Goal: Task Accomplishment & Management: Manage account settings

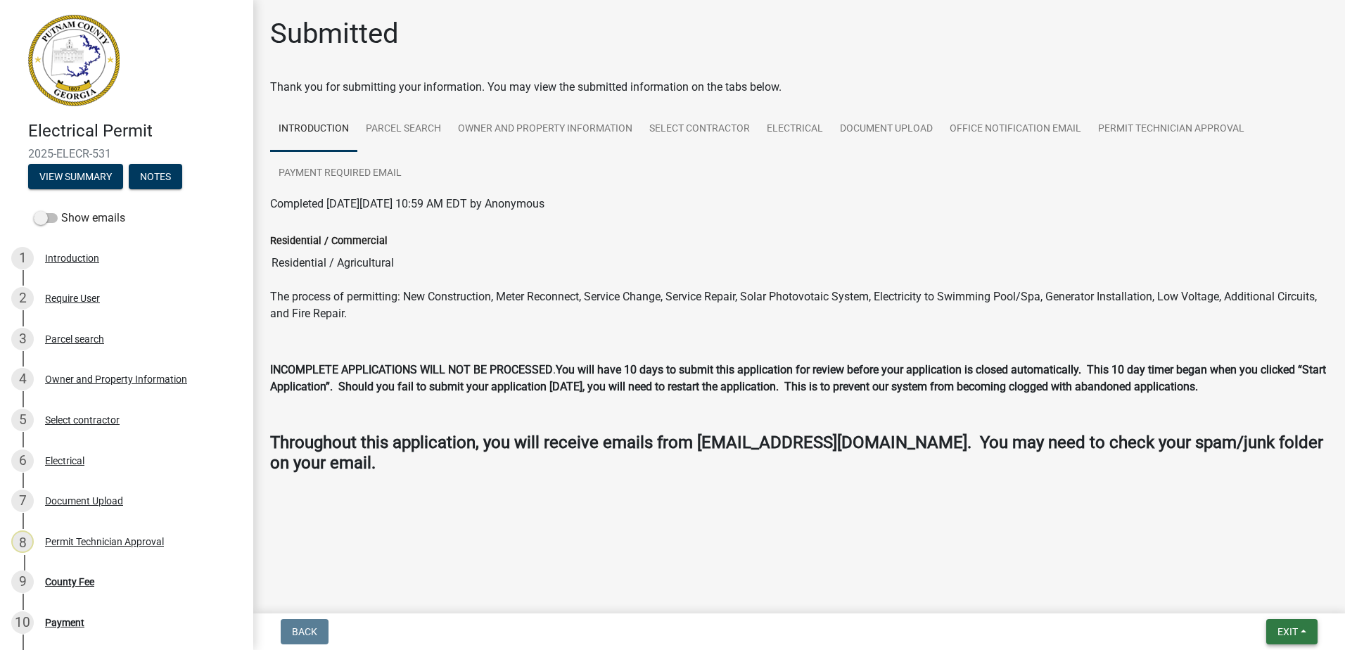
drag, startPoint x: 1281, startPoint y: 632, endPoint x: 1287, endPoint y: 620, distance: 13.9
click at [1280, 632] on span "Exit" at bounding box center [1288, 631] width 20 height 11
click at [1287, 594] on button "Save & Exit" at bounding box center [1261, 595] width 113 height 34
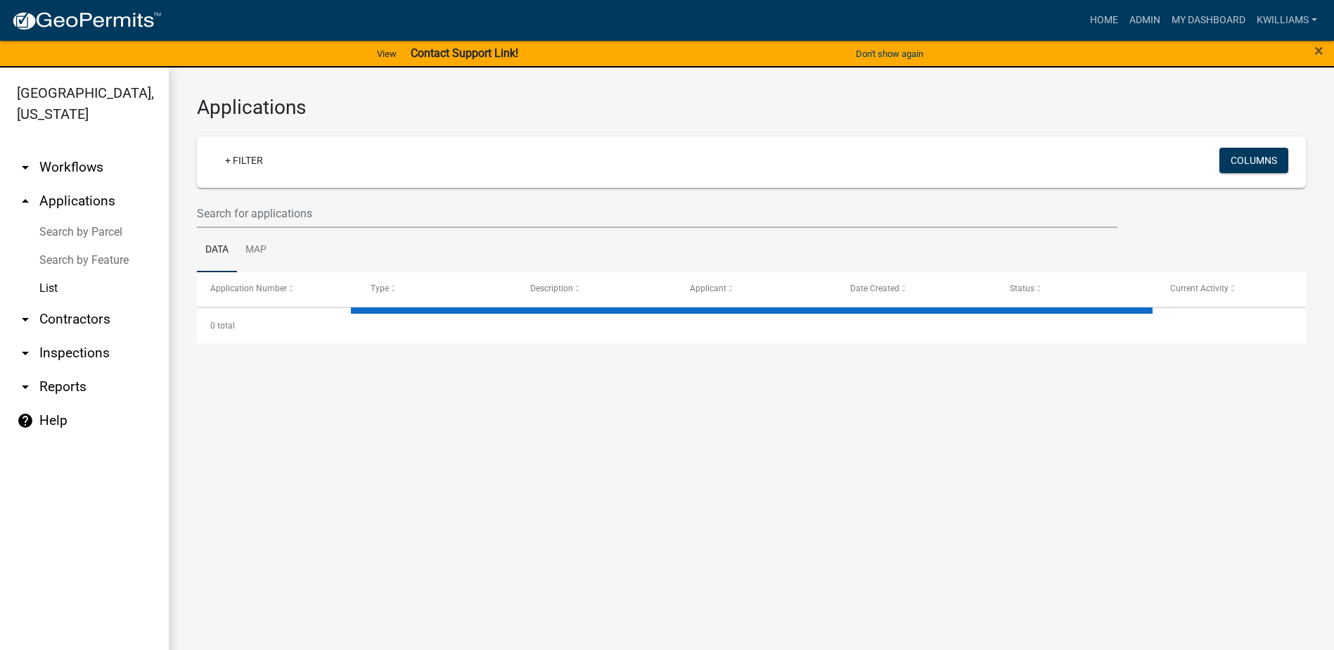
drag, startPoint x: 80, startPoint y: 204, endPoint x: 191, endPoint y: 241, distance: 117.0
click at [80, 205] on link "arrow_drop_up Applications" at bounding box center [84, 201] width 169 height 34
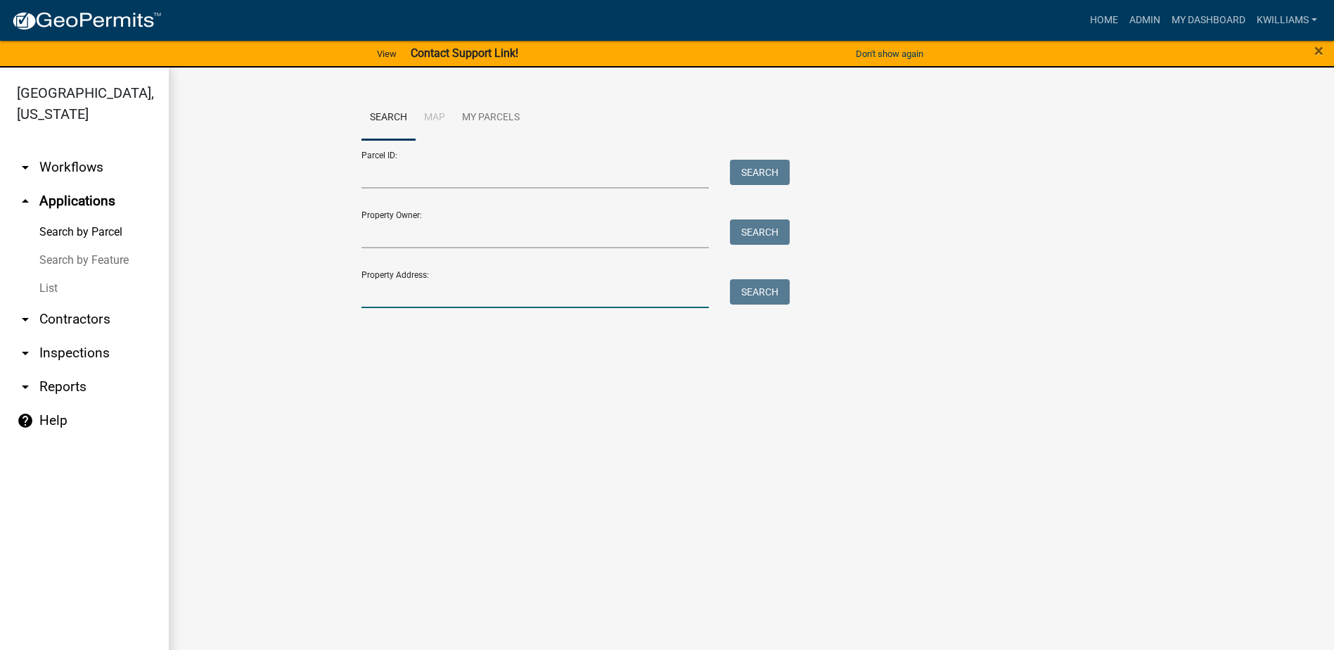
click at [397, 305] on input "Property Address:" at bounding box center [536, 293] width 348 height 29
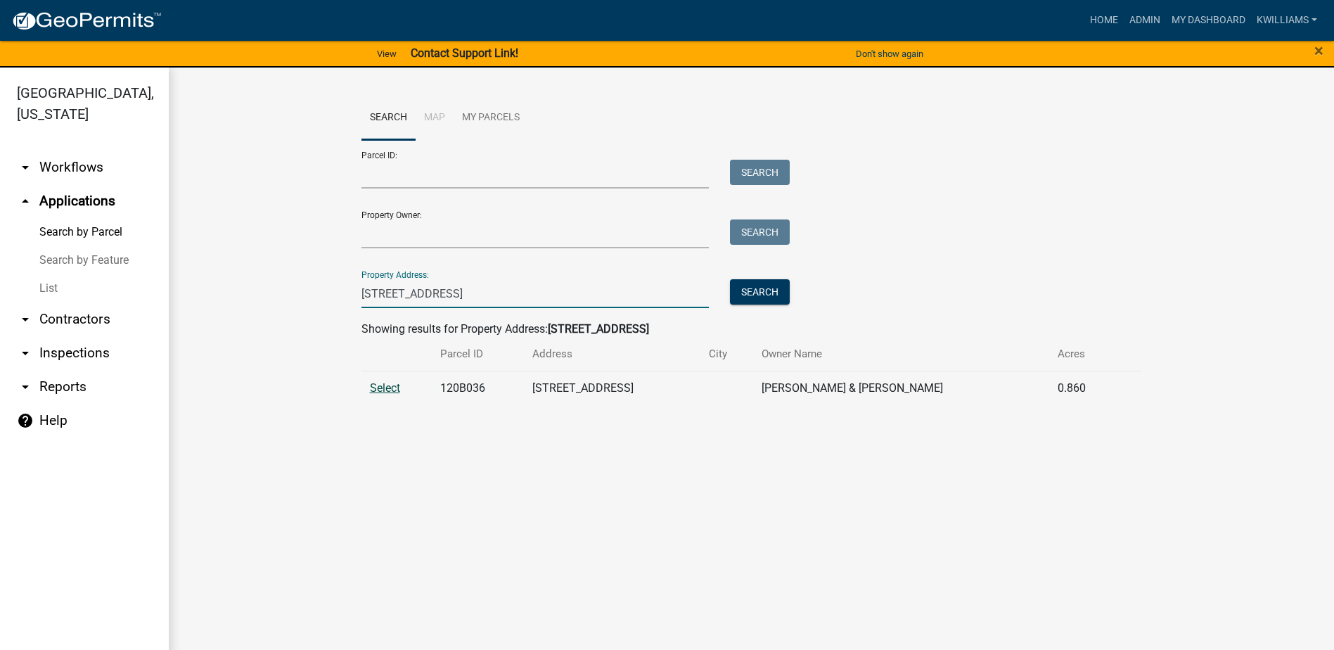
type input "[STREET_ADDRESS]"
click at [383, 388] on span "Select" at bounding box center [385, 387] width 30 height 13
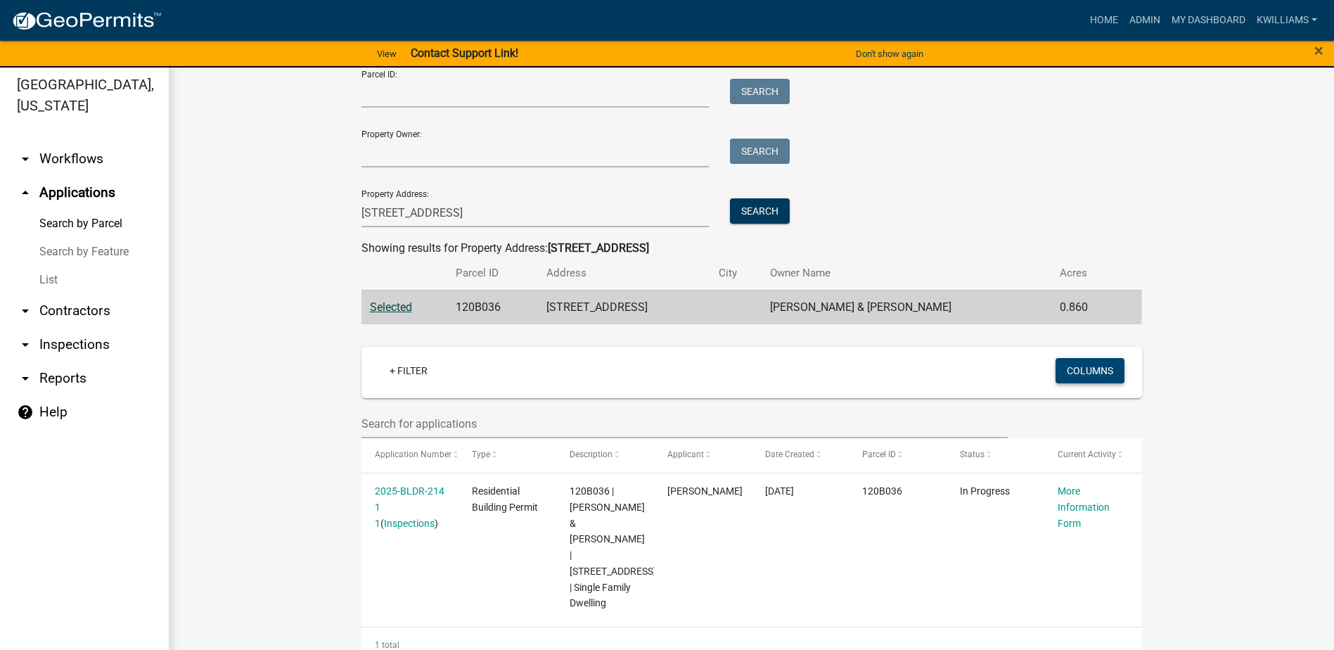
scroll to position [17, 0]
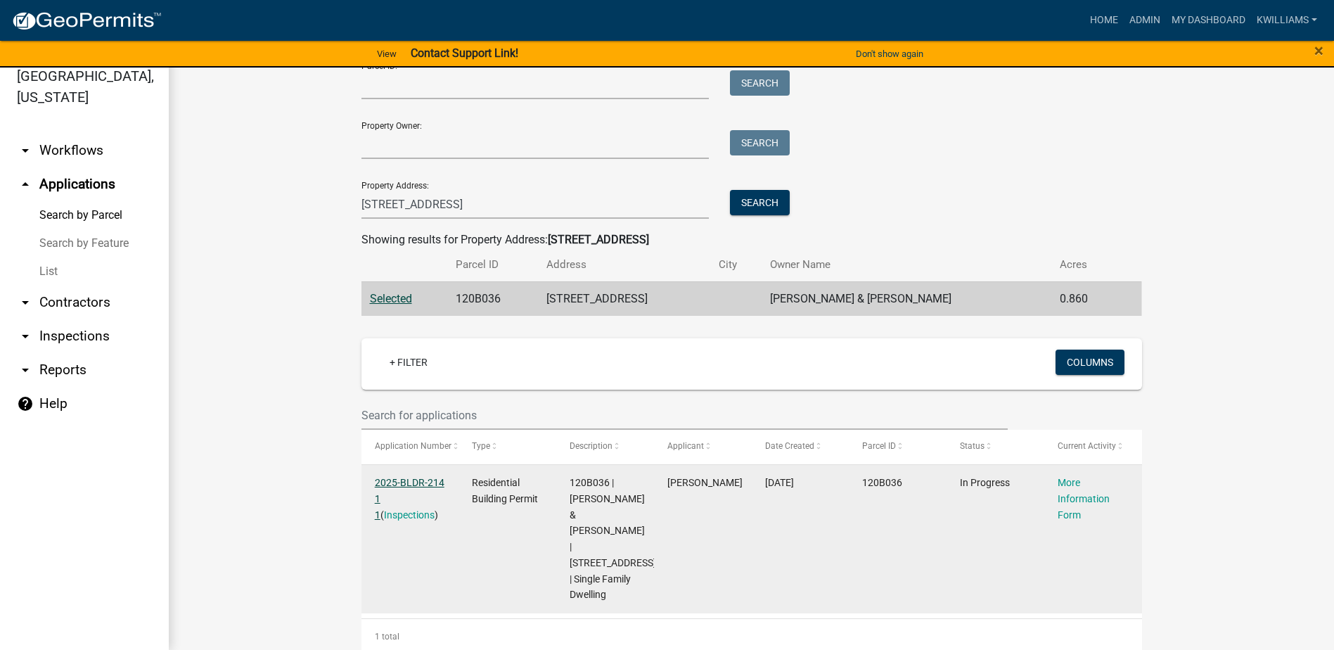
click at [392, 488] on link "2025-BLDR-214 1 1" at bounding box center [410, 499] width 70 height 44
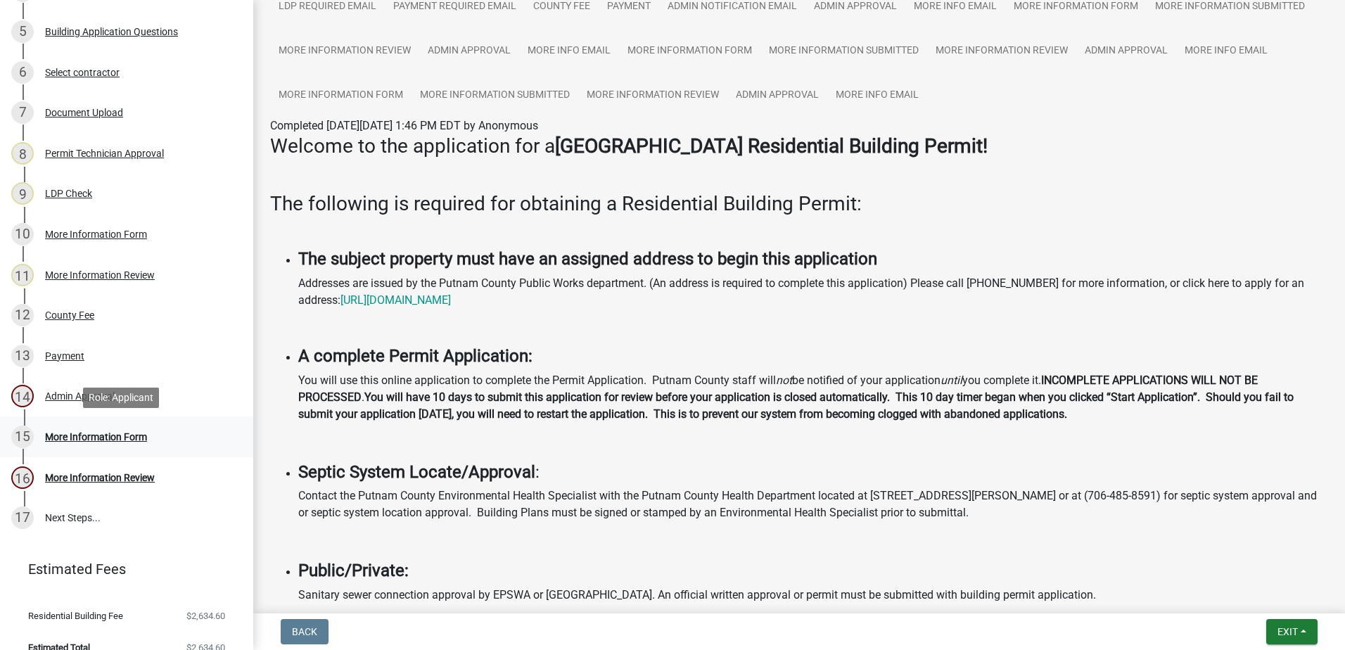
scroll to position [407, 0]
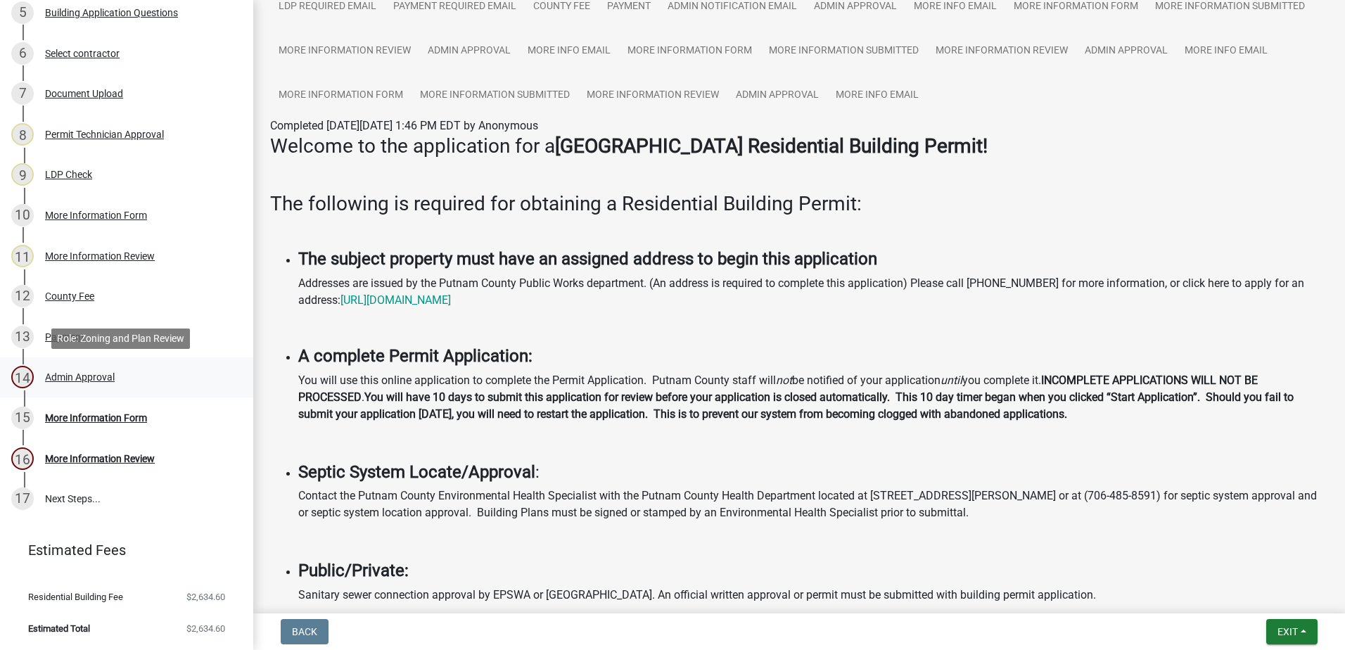
click at [90, 378] on div "Admin Approval" at bounding box center [80, 377] width 70 height 10
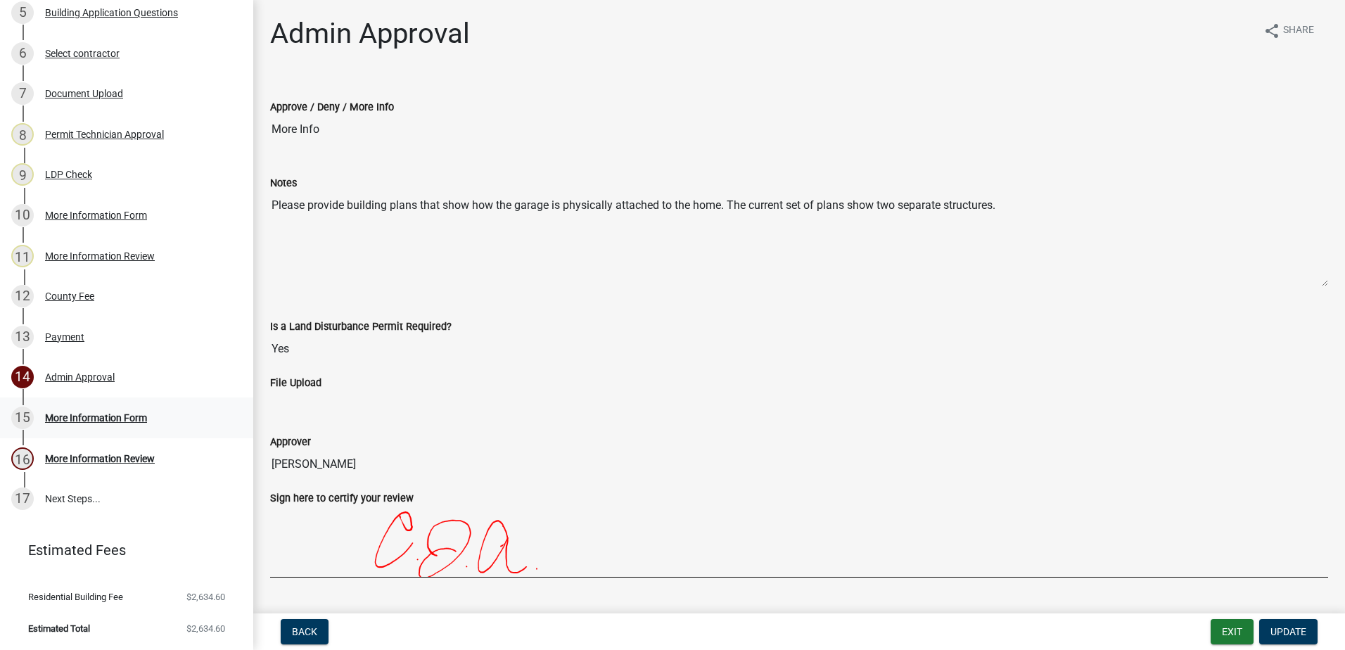
click at [91, 420] on div "More Information Form" at bounding box center [96, 418] width 102 height 10
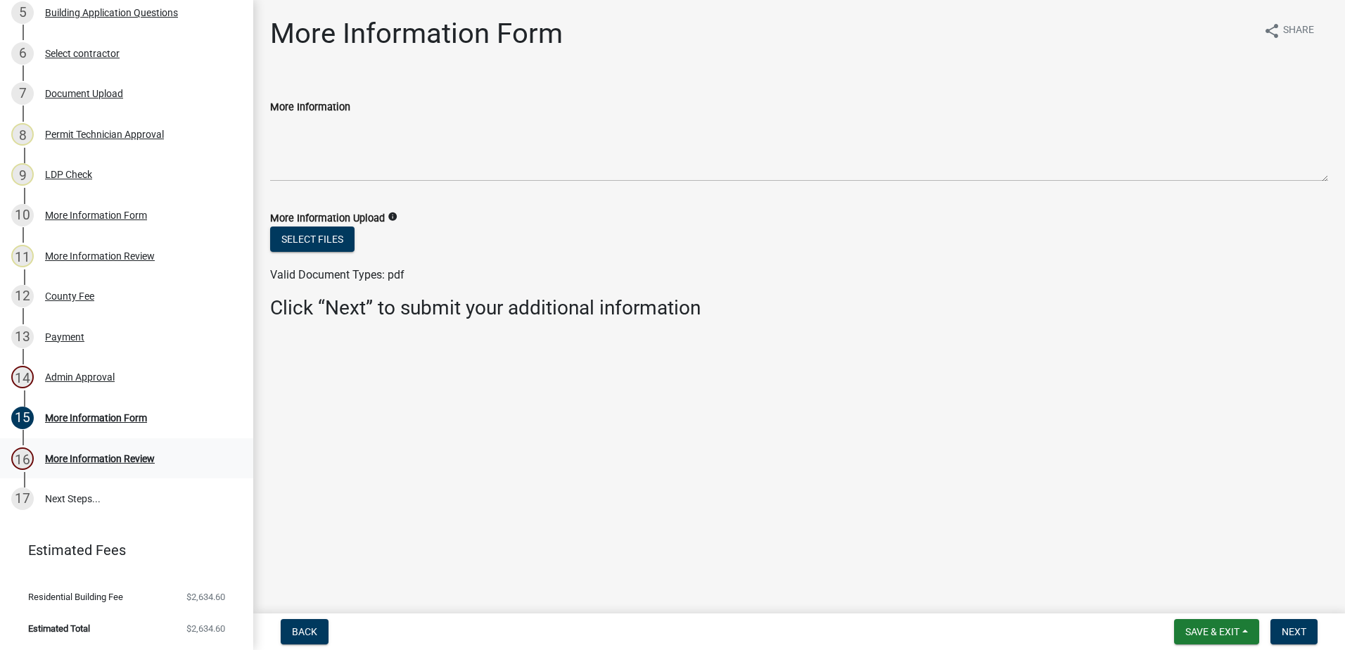
click at [117, 452] on div "16 More Information Review" at bounding box center [120, 458] width 219 height 23
click at [93, 376] on div "Admin Approval" at bounding box center [80, 377] width 70 height 10
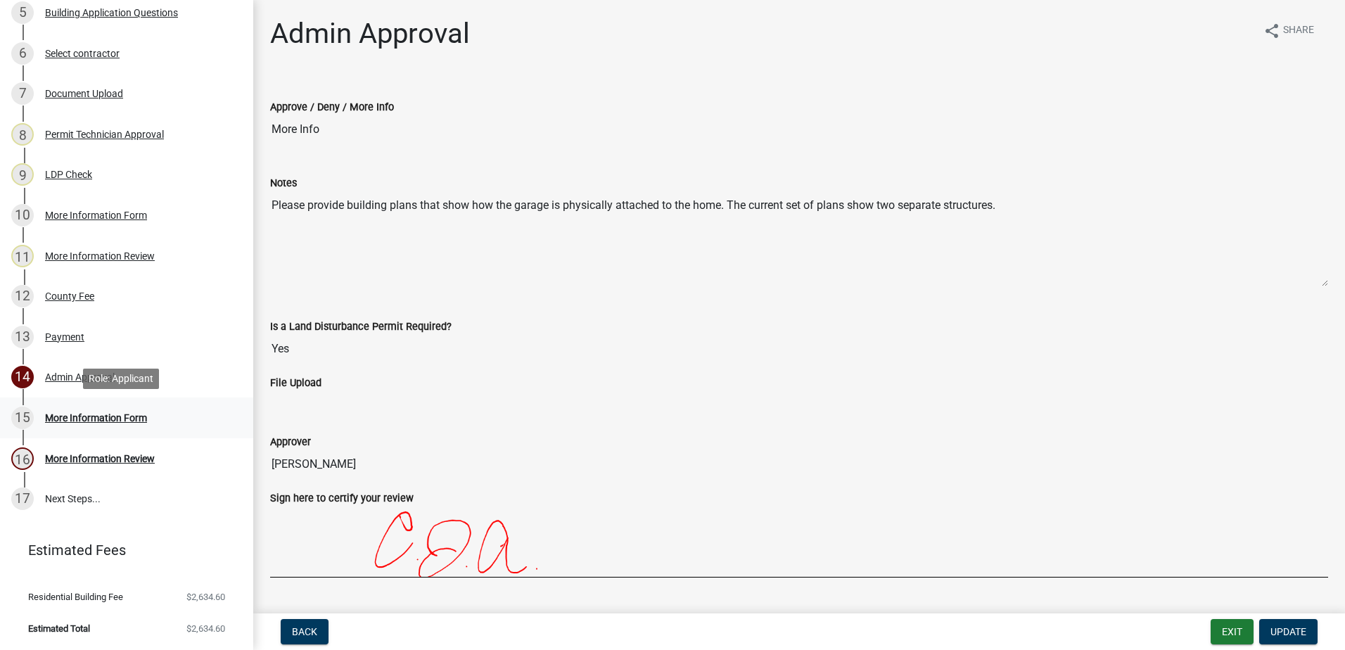
click at [97, 411] on div "15 More Information Form" at bounding box center [120, 418] width 219 height 23
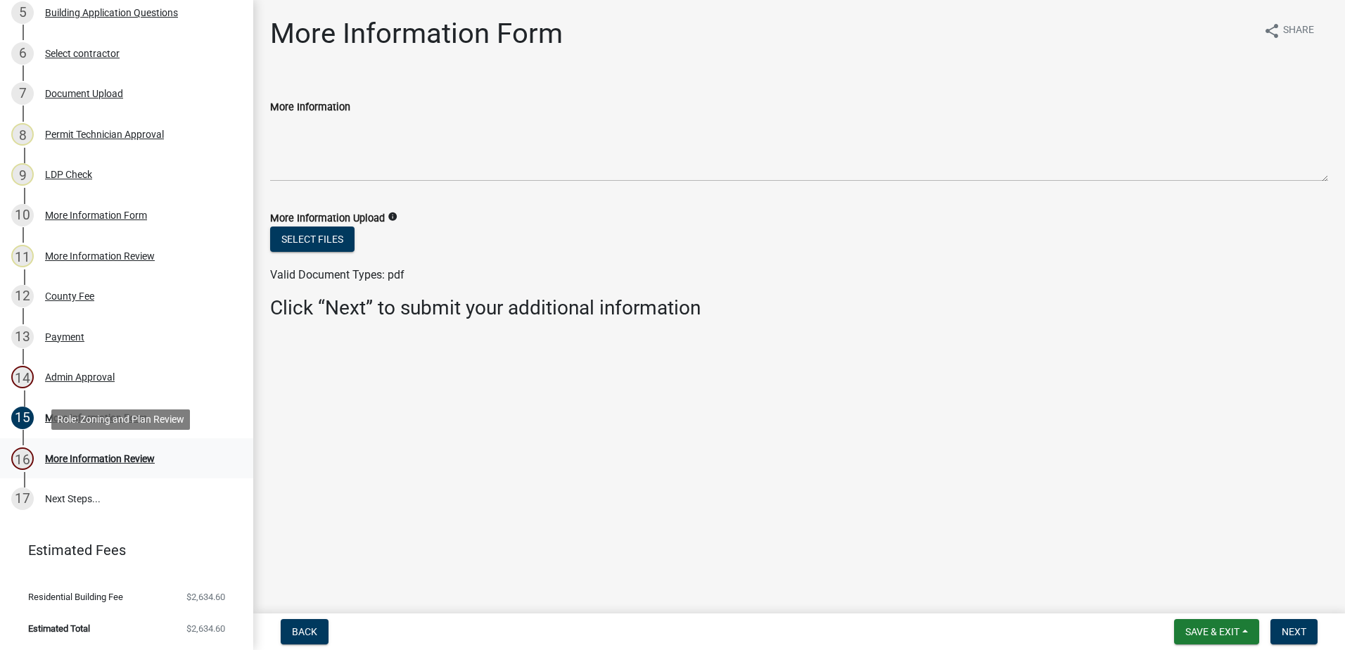
click at [84, 447] on div "16 More Information Review" at bounding box center [120, 458] width 219 height 23
click at [79, 452] on div "16 More Information Review" at bounding box center [120, 458] width 219 height 23
click at [60, 378] on div "Admin Approval" at bounding box center [80, 377] width 70 height 10
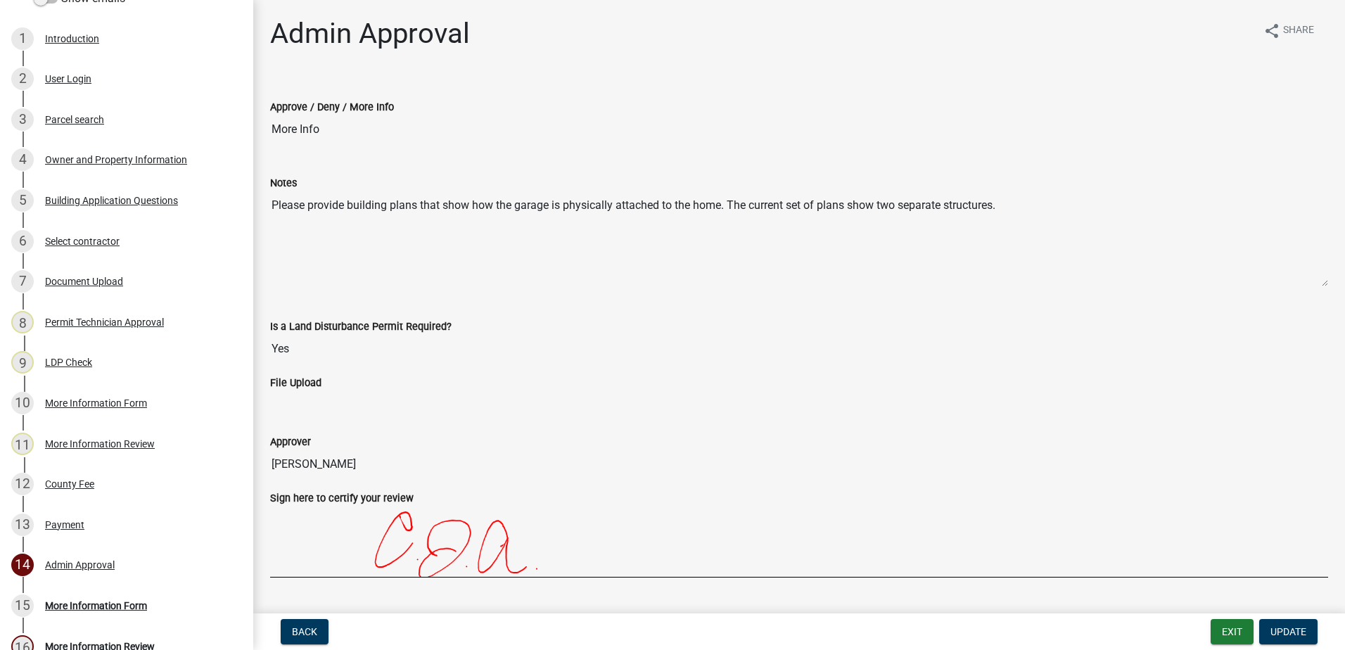
scroll to position [56, 0]
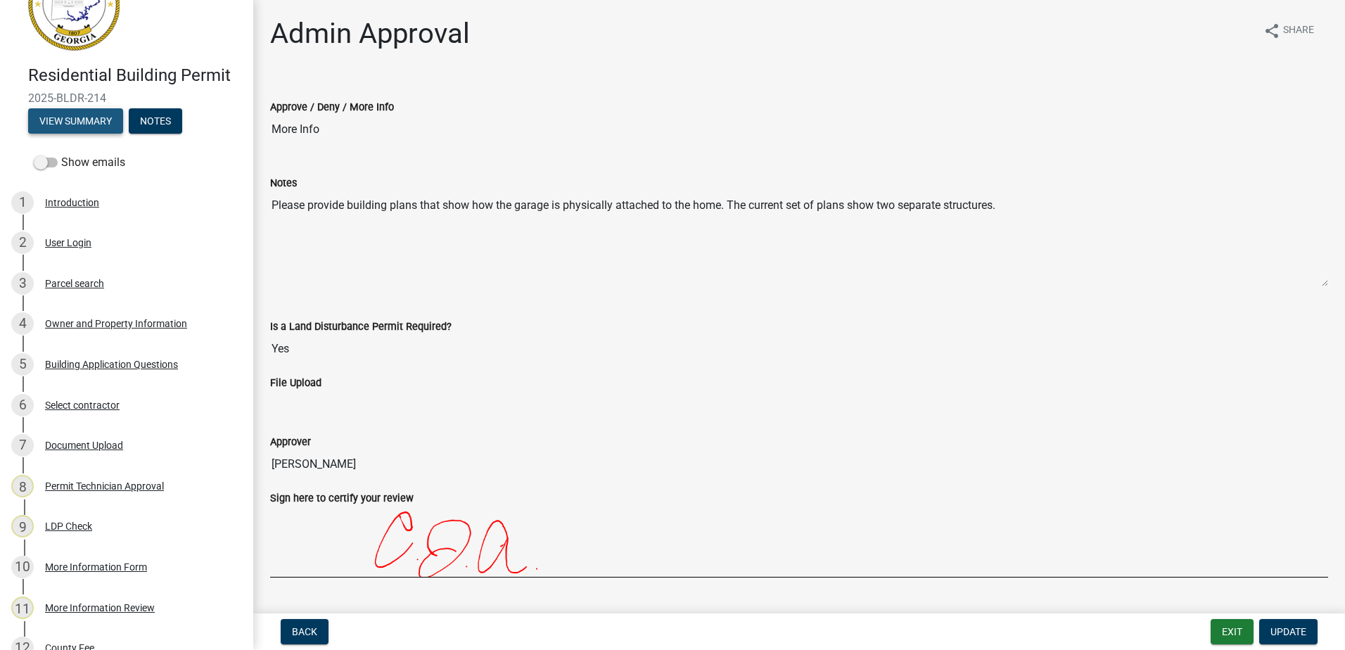
click at [72, 116] on button "View Summary" at bounding box center [75, 120] width 95 height 25
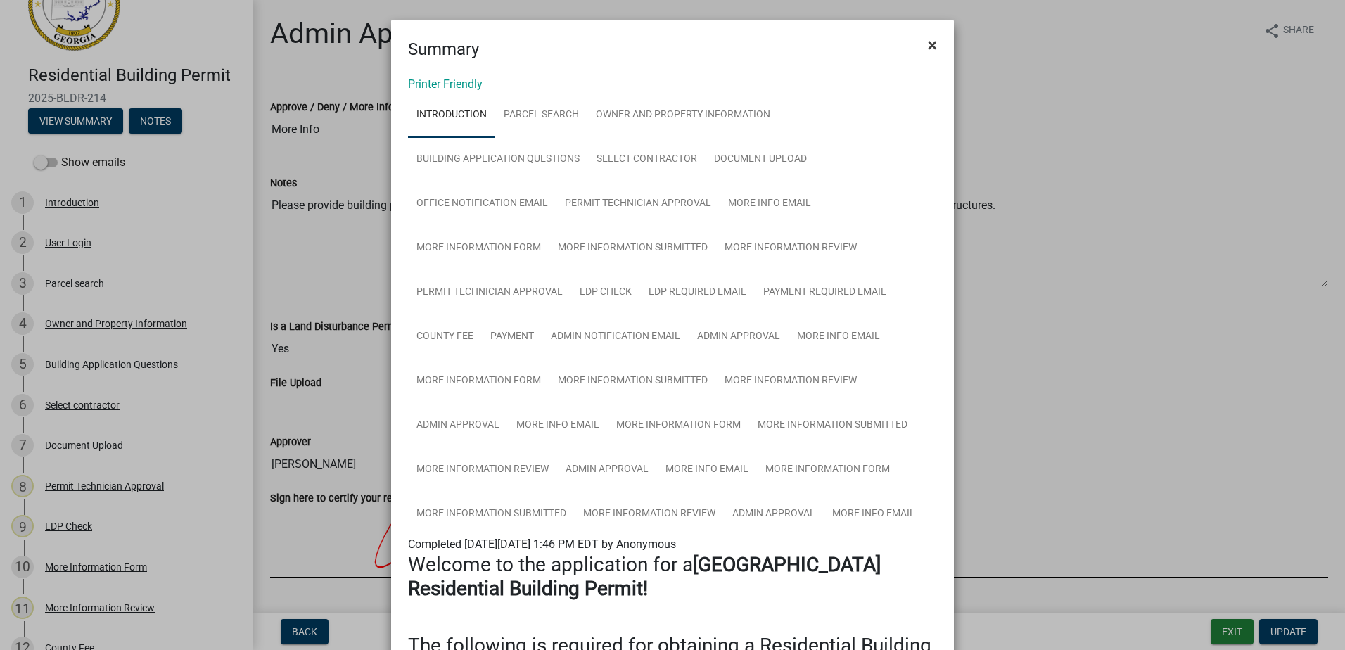
click at [943, 40] on button "×" at bounding box center [933, 44] width 32 height 39
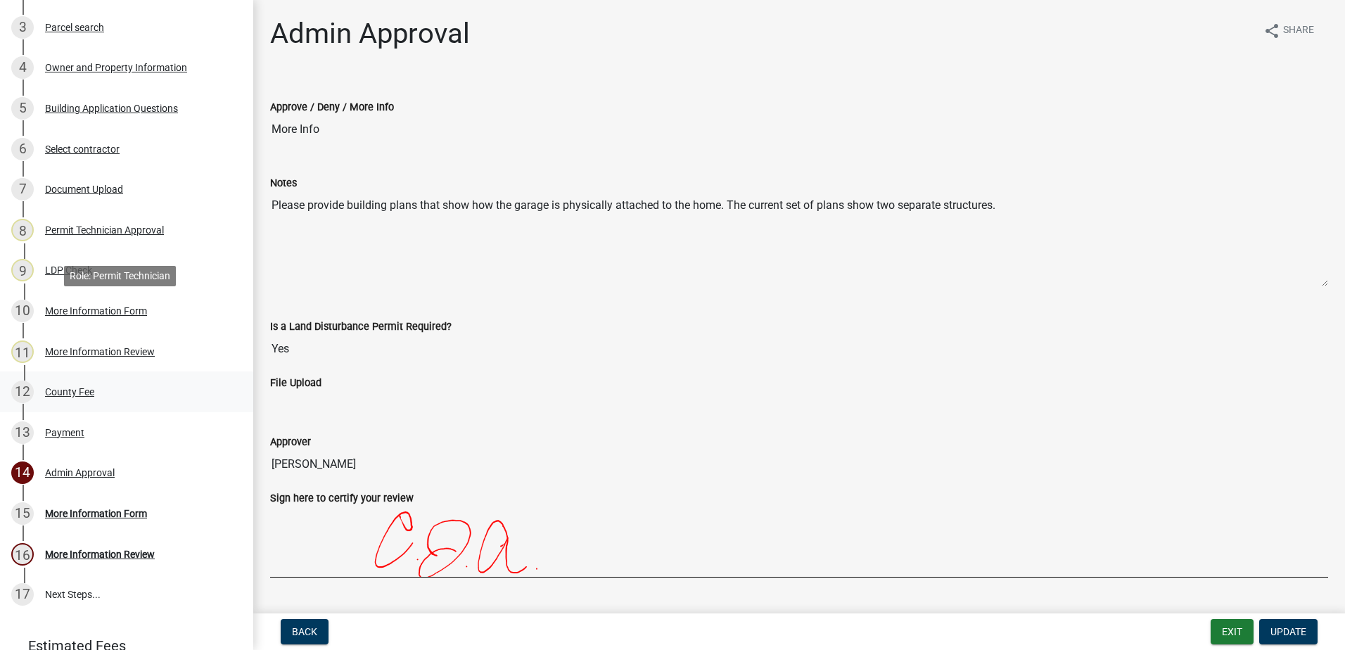
scroll to position [337, 0]
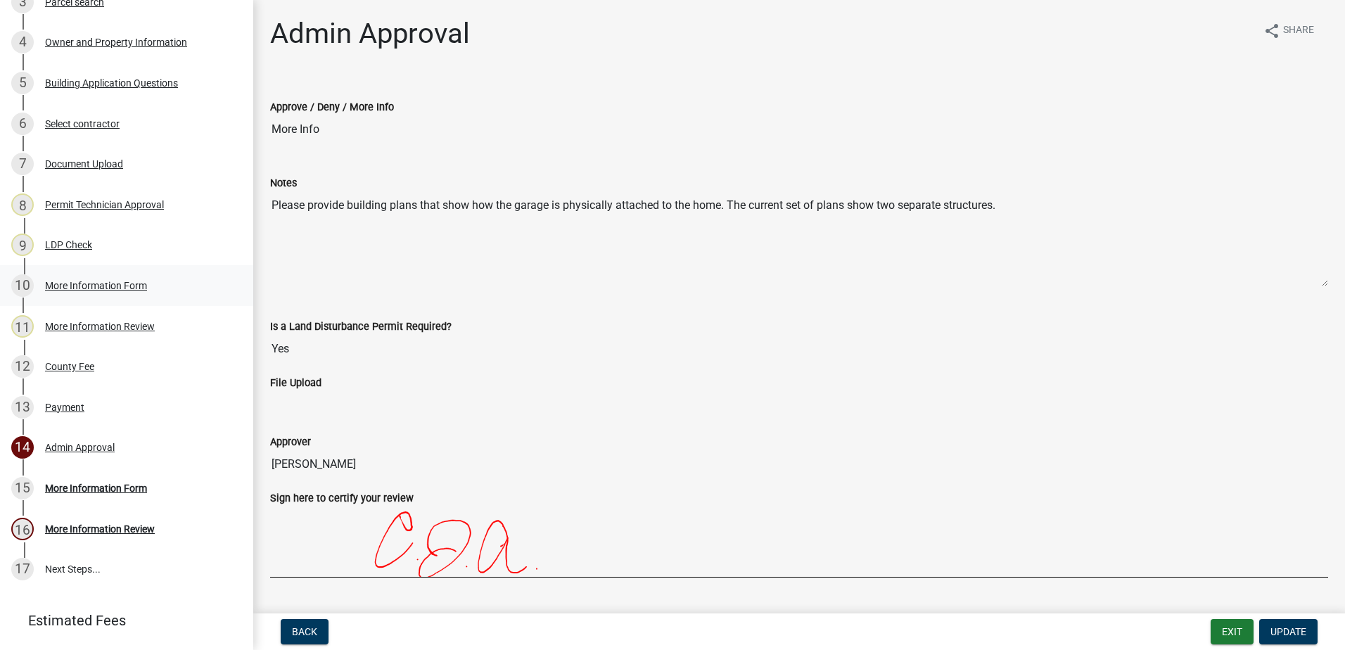
click at [89, 281] on div "More Information Form" at bounding box center [96, 286] width 102 height 10
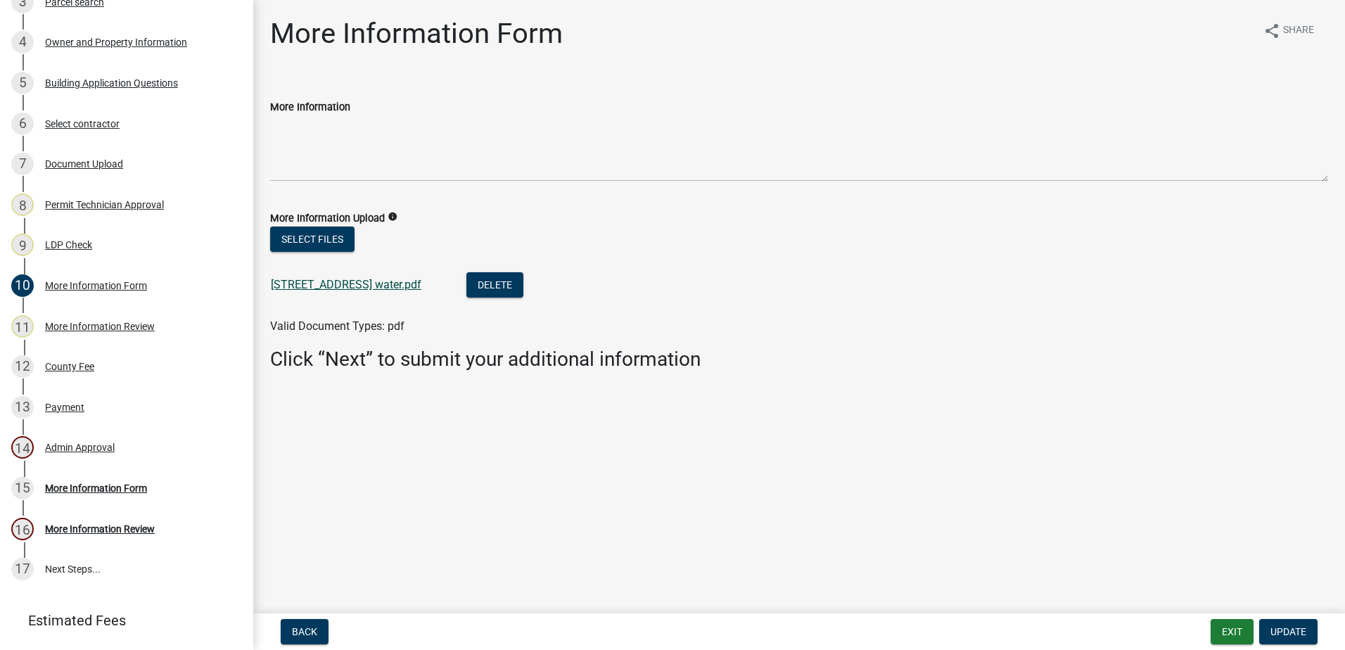
click at [329, 288] on link "[STREET_ADDRESS] water.pdf" at bounding box center [346, 284] width 151 height 13
click at [84, 319] on div "11 More Information Review" at bounding box center [120, 326] width 219 height 23
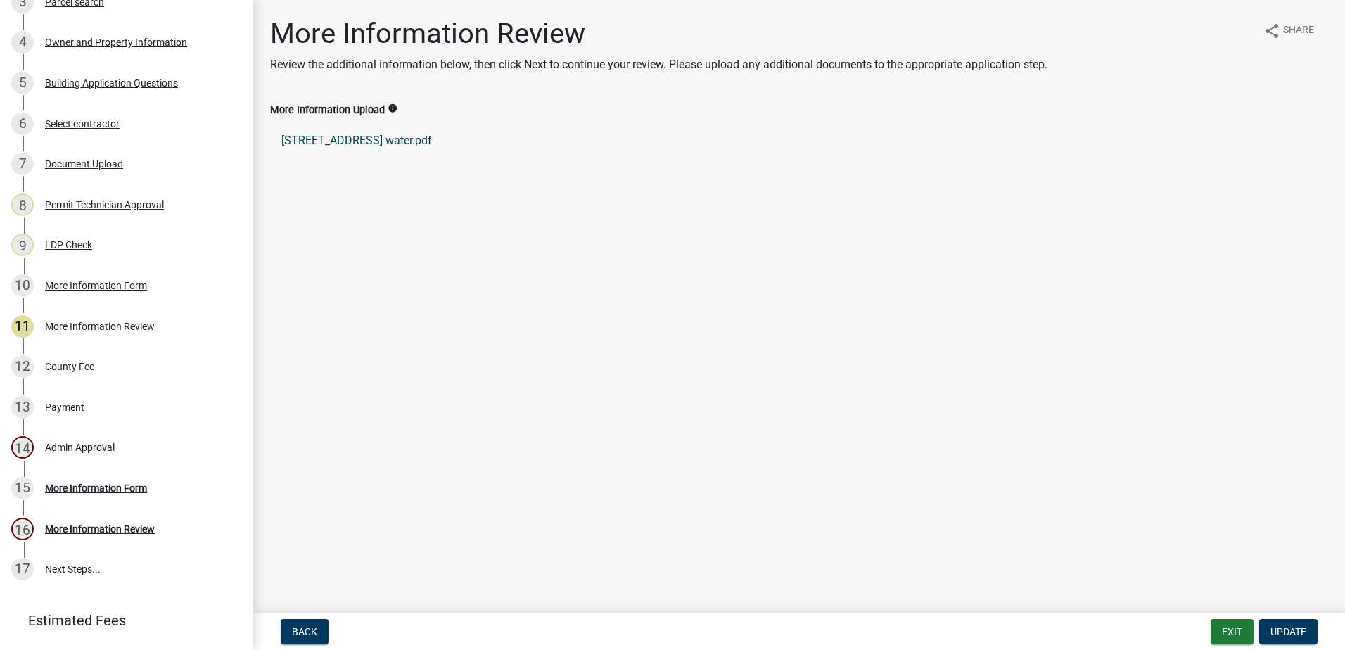
click at [370, 136] on link "[STREET_ADDRESS] water.pdf" at bounding box center [799, 141] width 1058 height 34
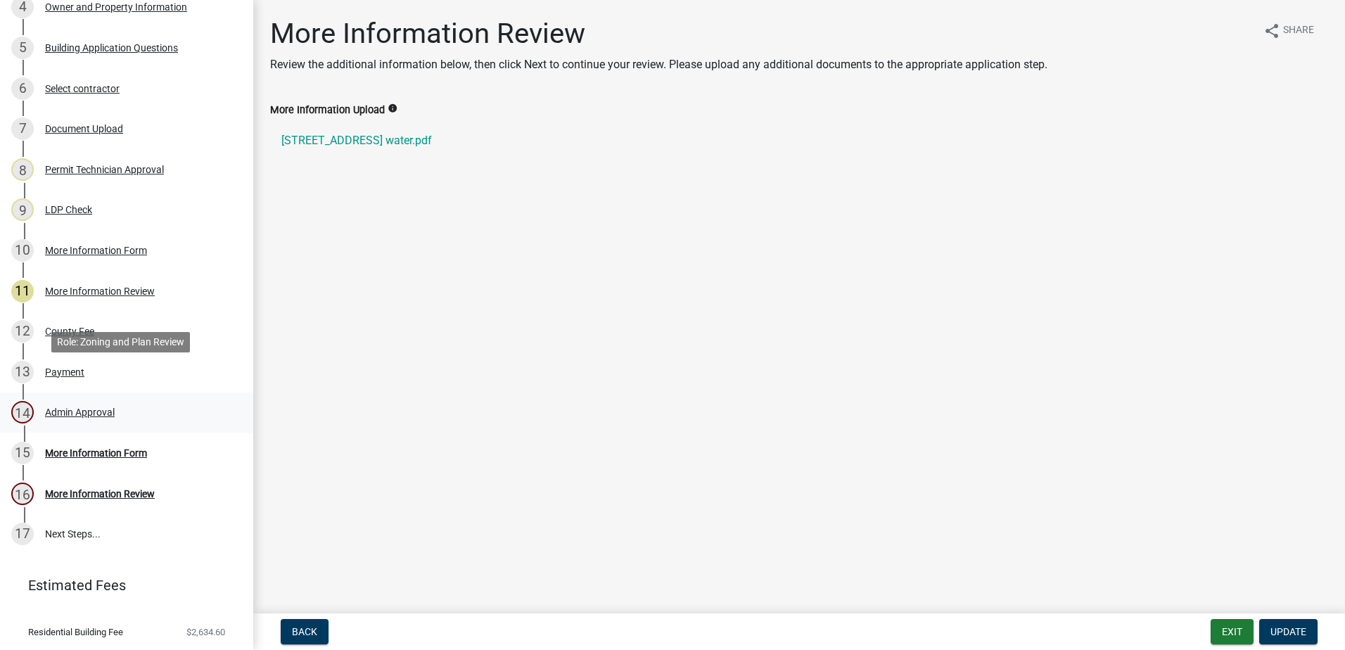
scroll to position [407, 0]
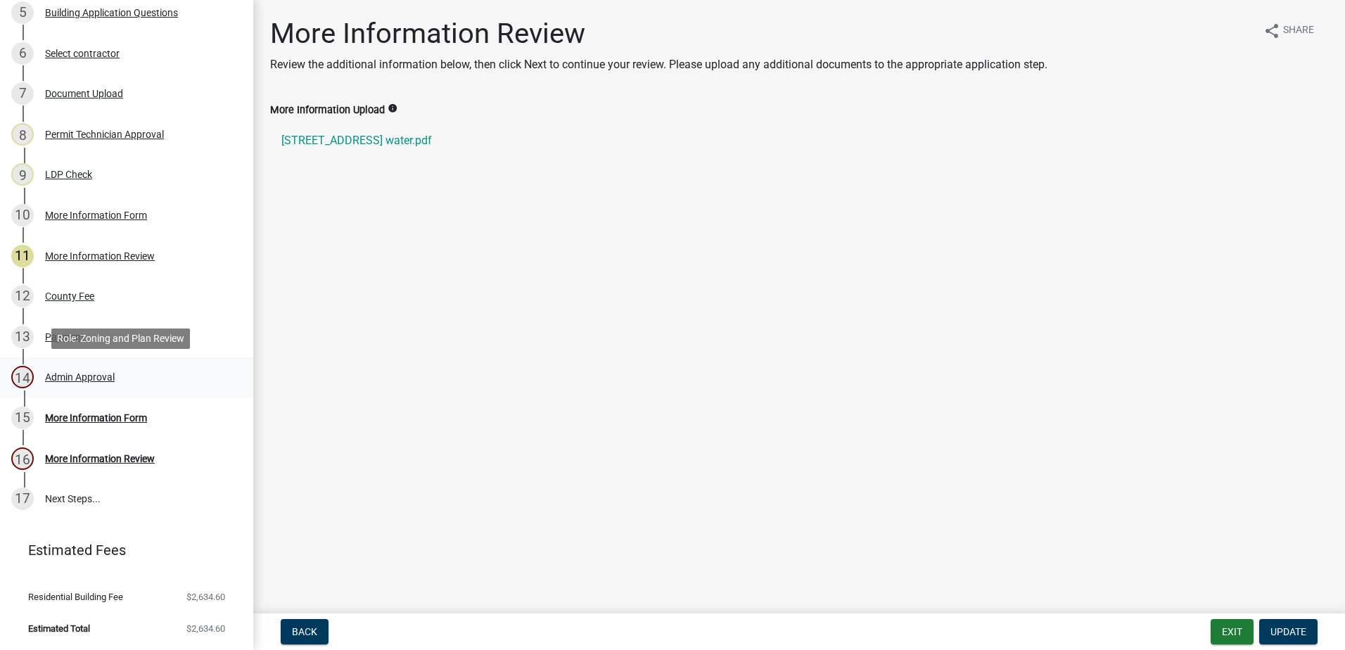
click at [78, 373] on div "Admin Approval" at bounding box center [80, 377] width 70 height 10
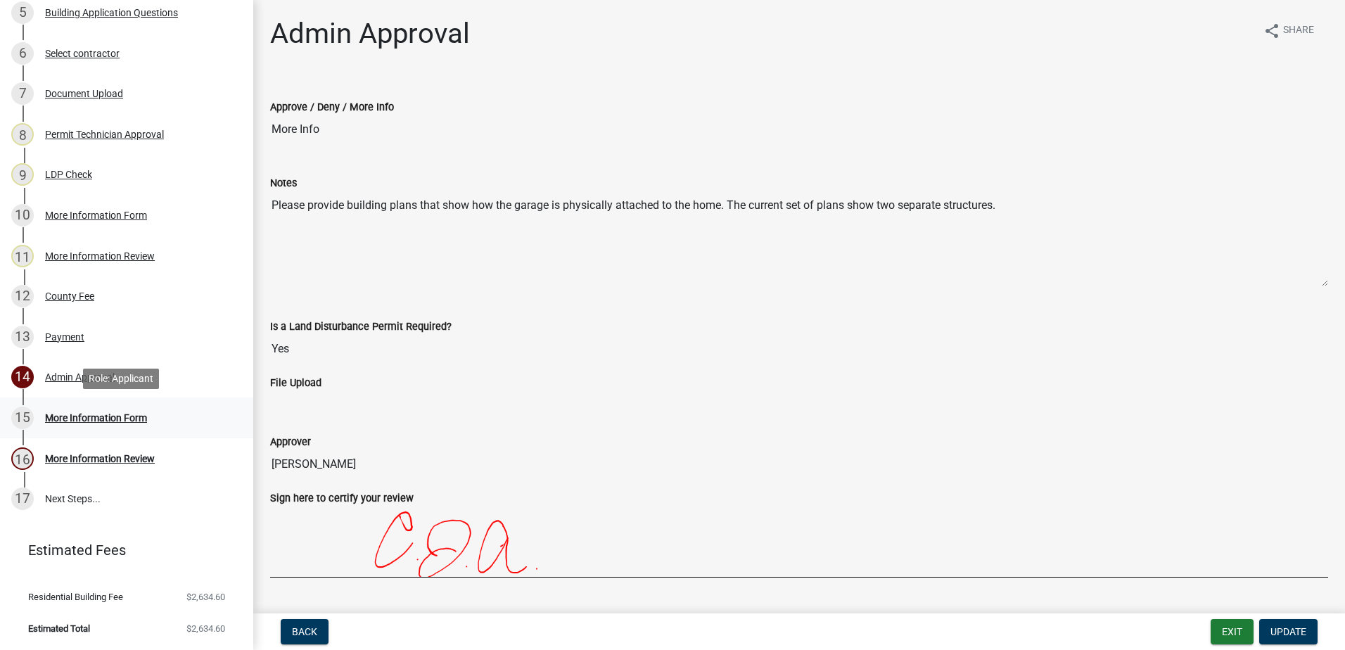
click at [92, 411] on div "15 More Information Form" at bounding box center [120, 418] width 219 height 23
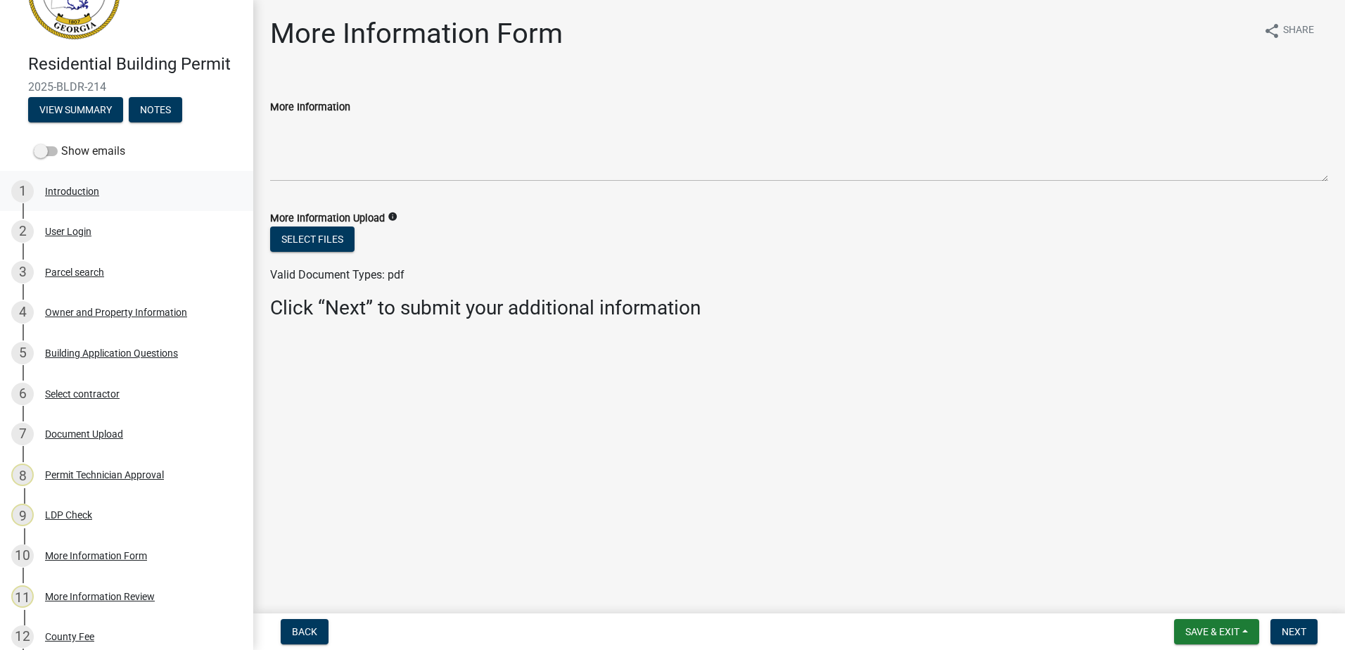
scroll to position [0, 0]
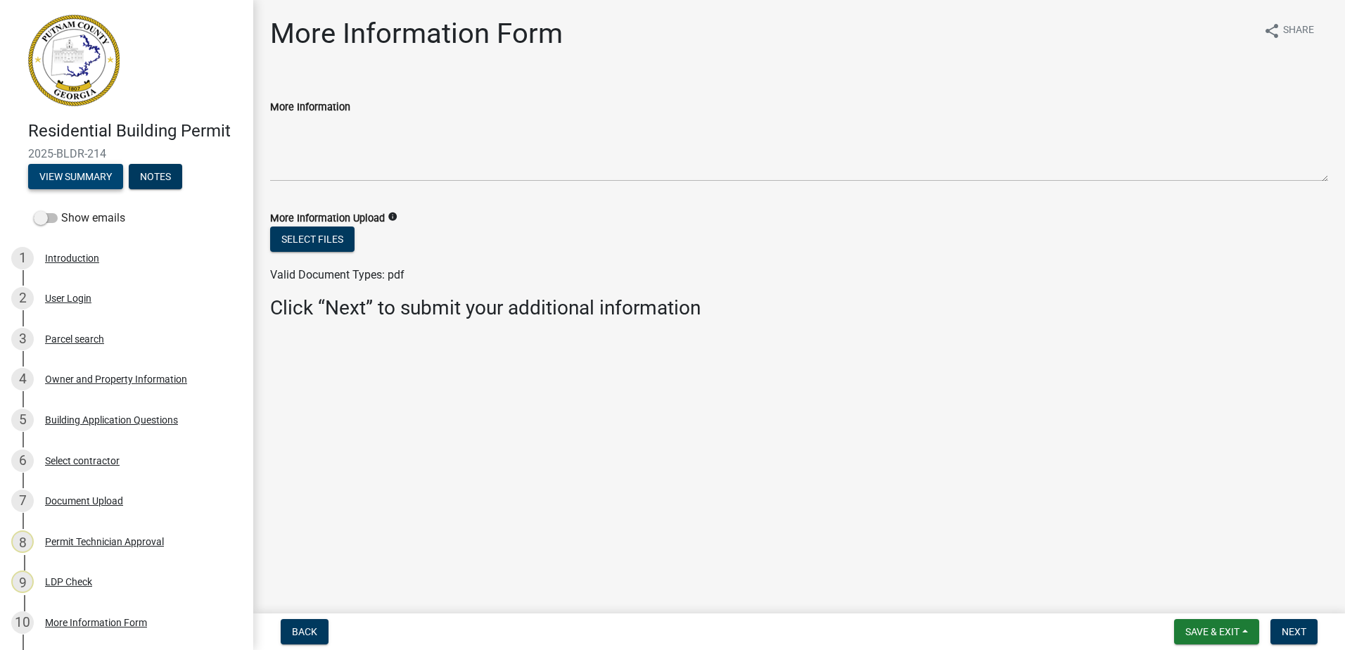
click at [103, 173] on button "View Summary" at bounding box center [75, 176] width 95 height 25
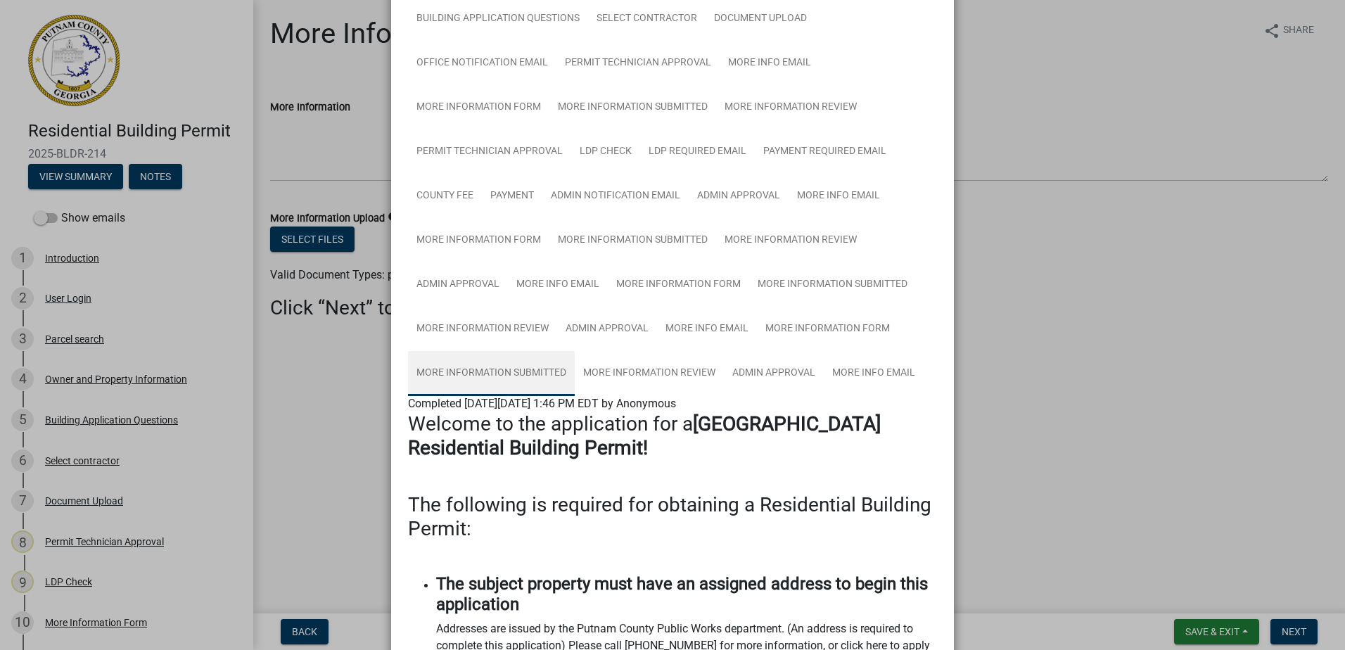
click at [525, 374] on link "More Information Submitted" at bounding box center [491, 373] width 167 height 45
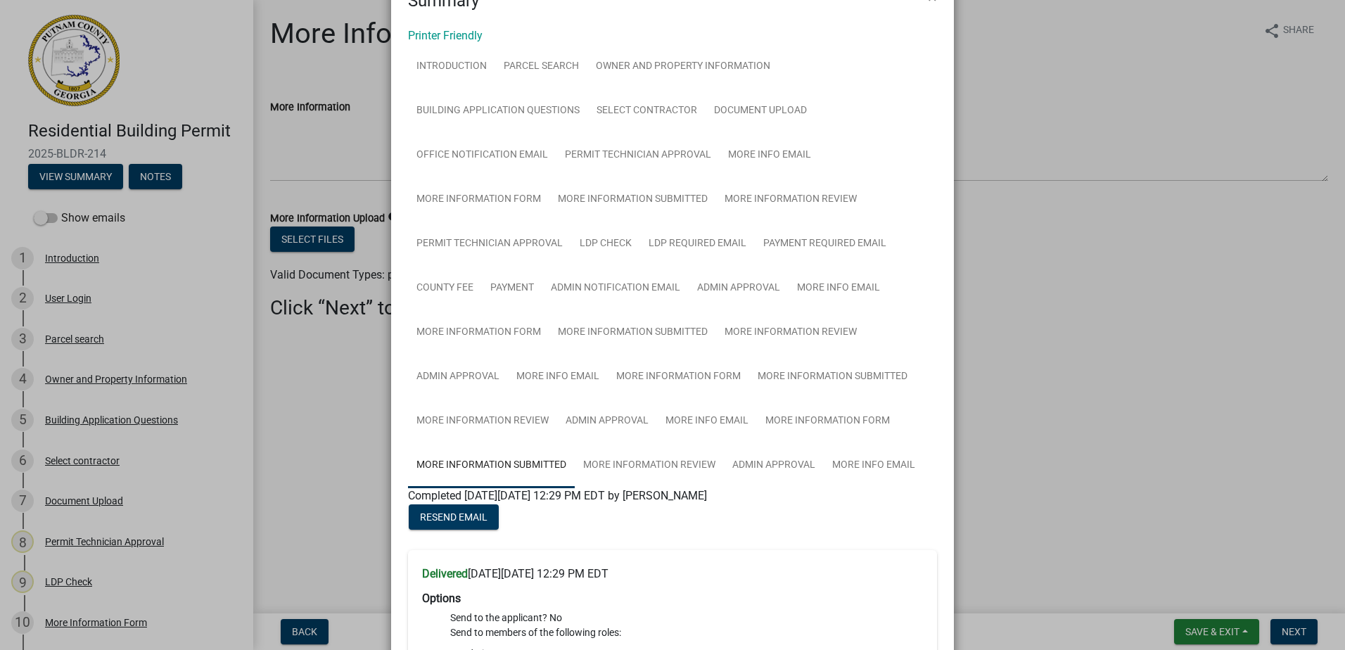
scroll to position [141, 0]
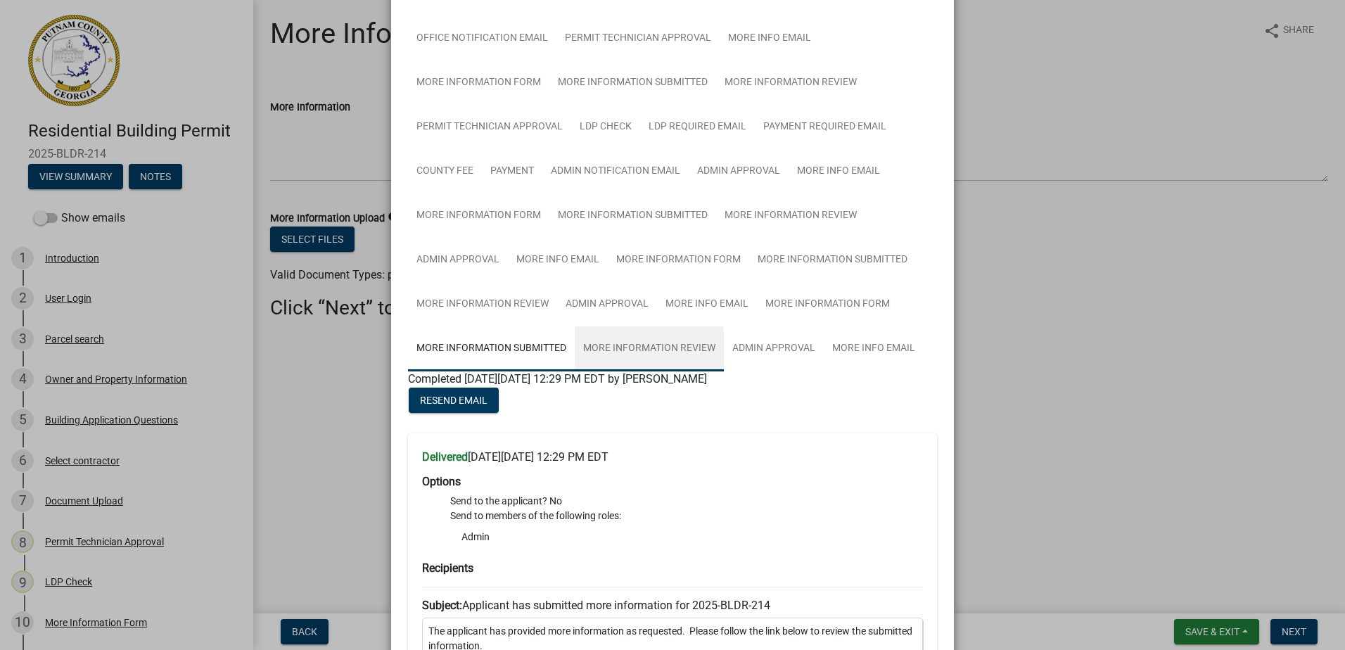
click at [610, 357] on link "More Information Review" at bounding box center [649, 348] width 149 height 45
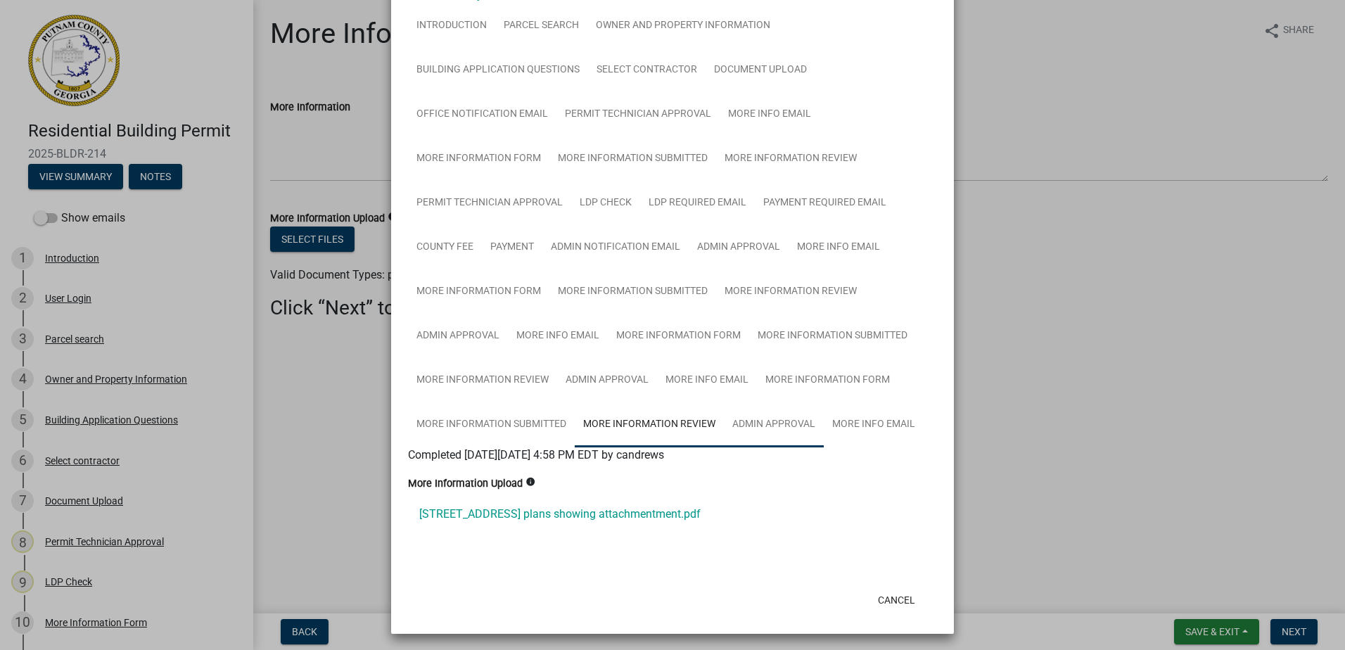
scroll to position [93, 0]
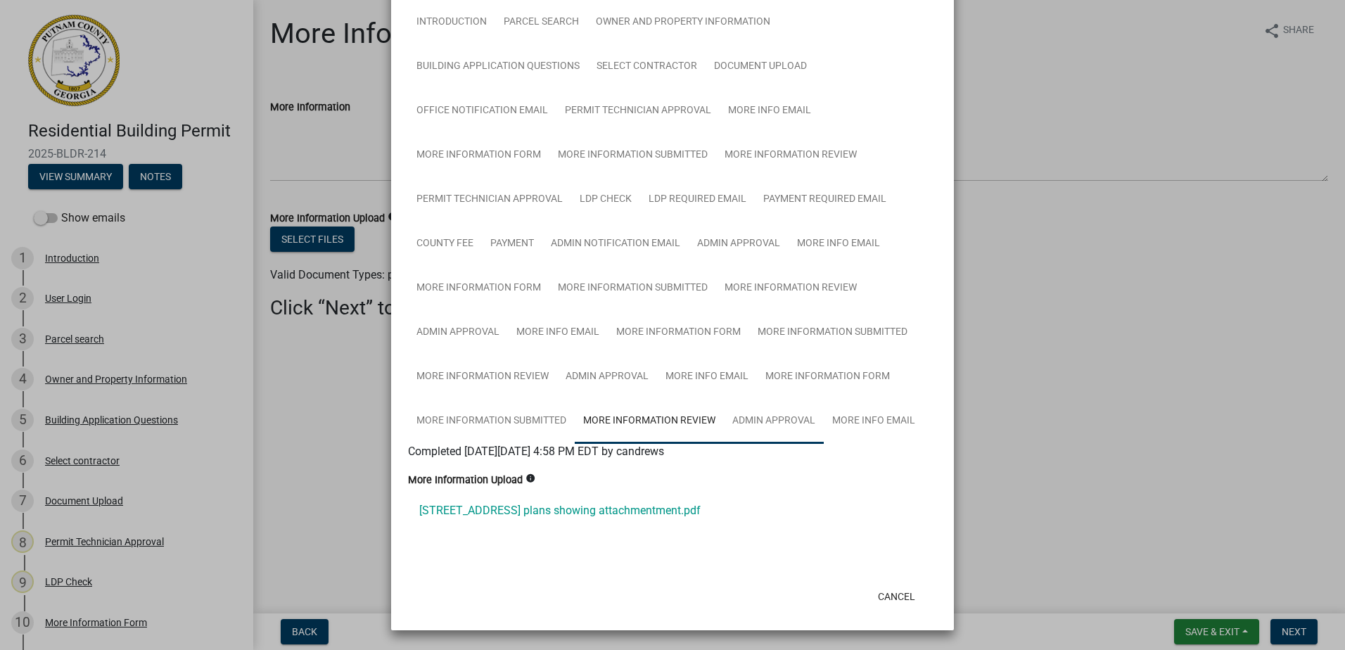
click at [763, 417] on link "Admin Approval" at bounding box center [774, 421] width 100 height 45
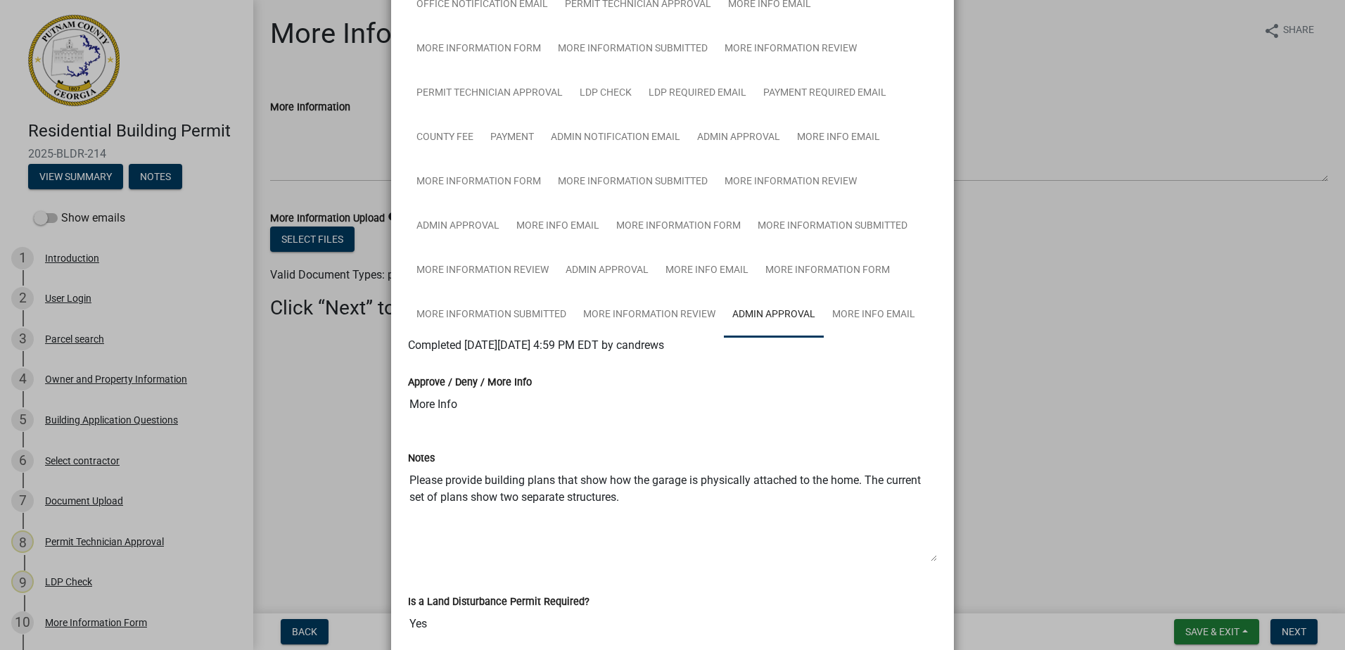
scroll to position [211, 0]
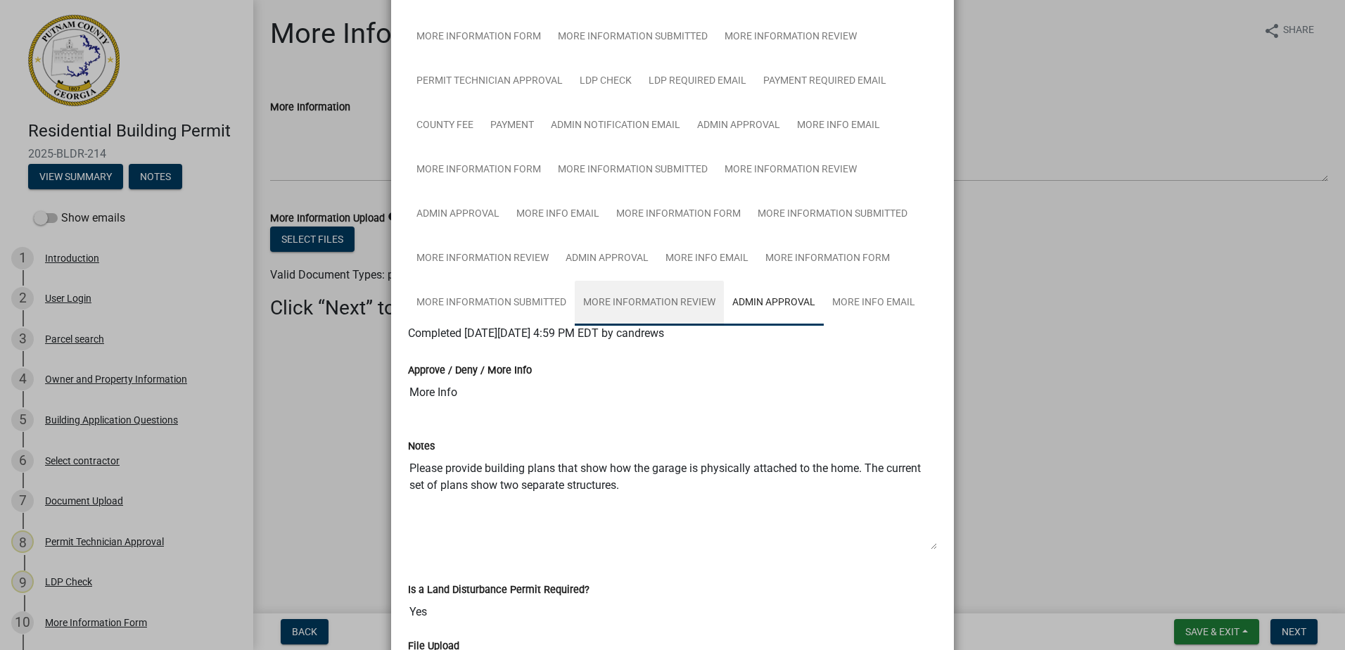
click at [657, 301] on link "More Information Review" at bounding box center [649, 303] width 149 height 45
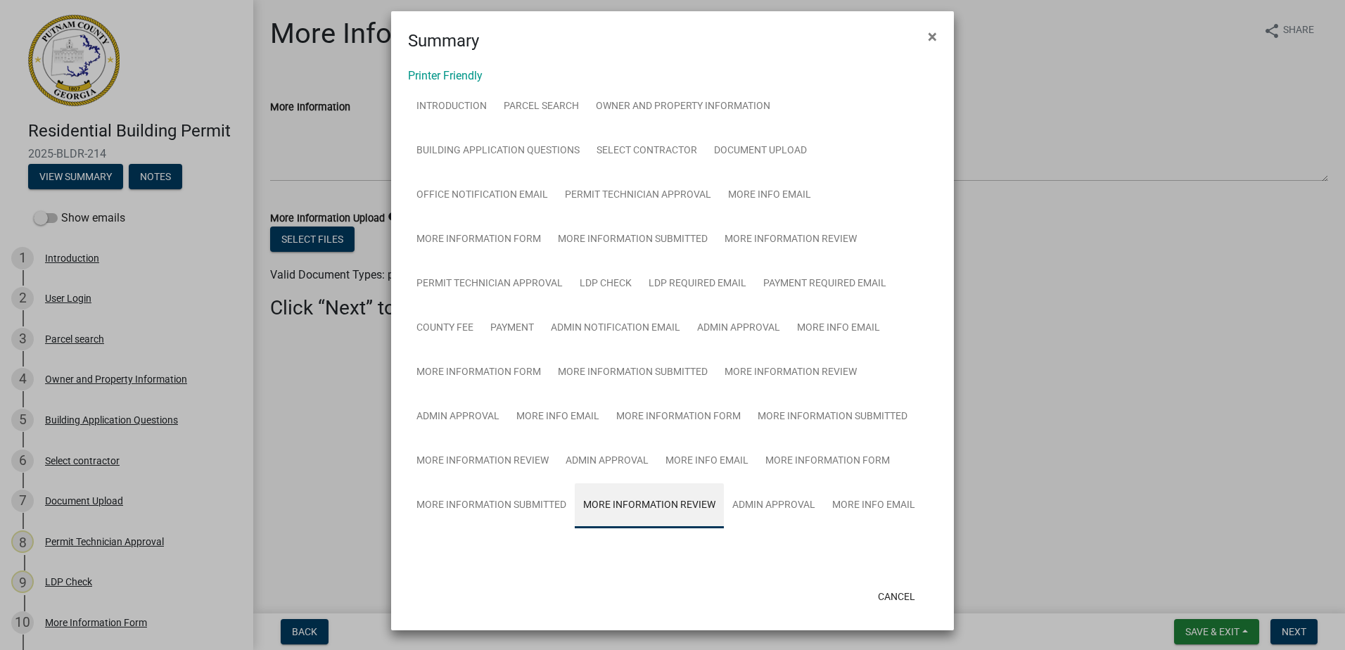
scroll to position [93, 0]
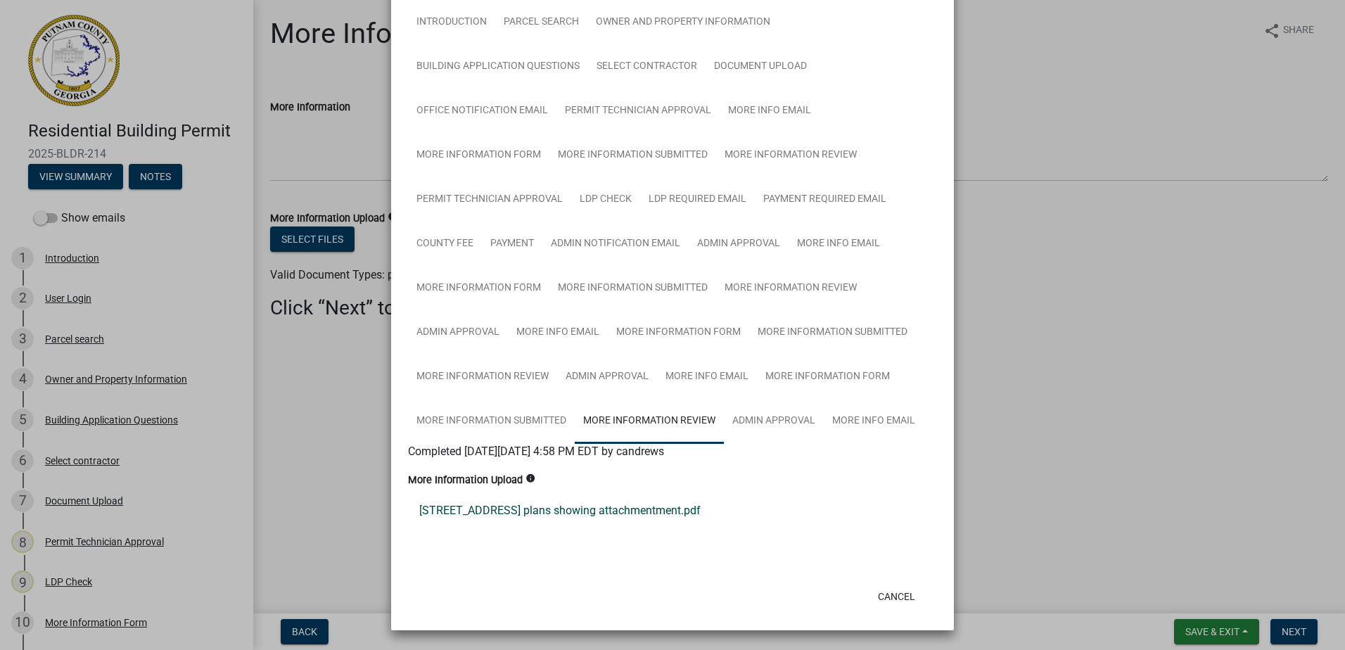
click at [568, 514] on link "[STREET_ADDRESS] plans showing attachmentment.pdf" at bounding box center [672, 511] width 529 height 34
click at [780, 423] on link "Admin Approval" at bounding box center [774, 421] width 100 height 45
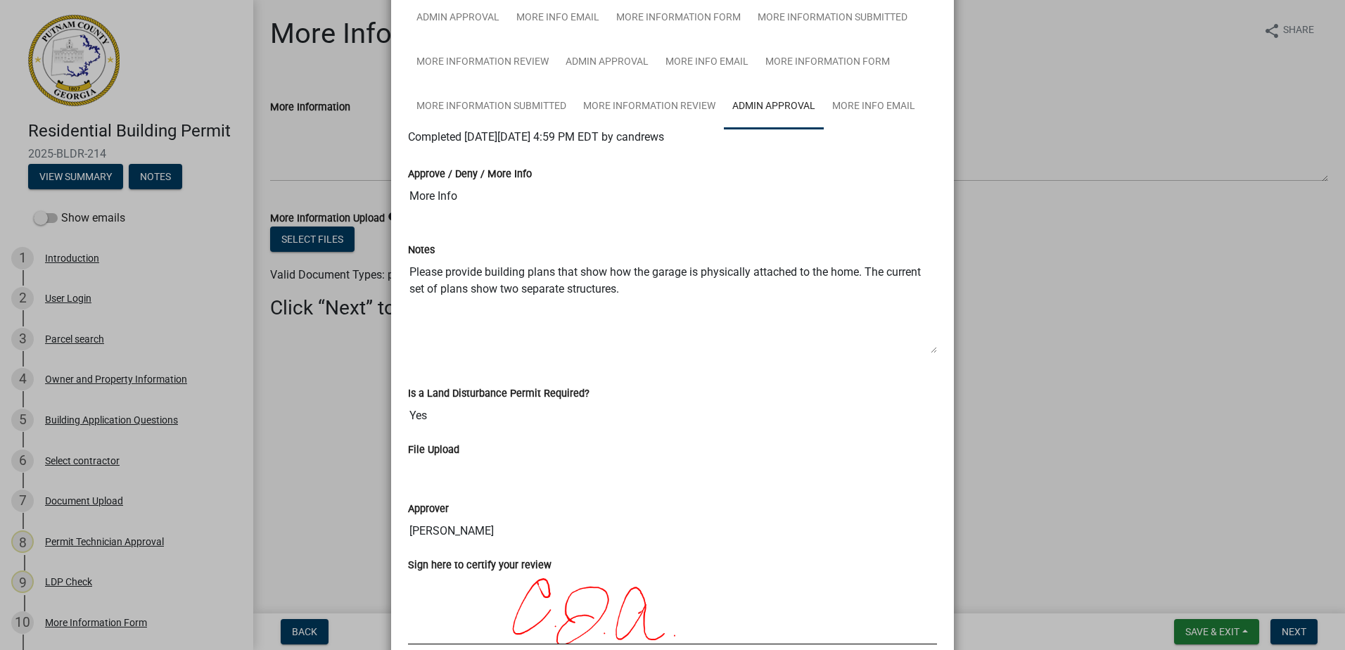
scroll to position [445, 0]
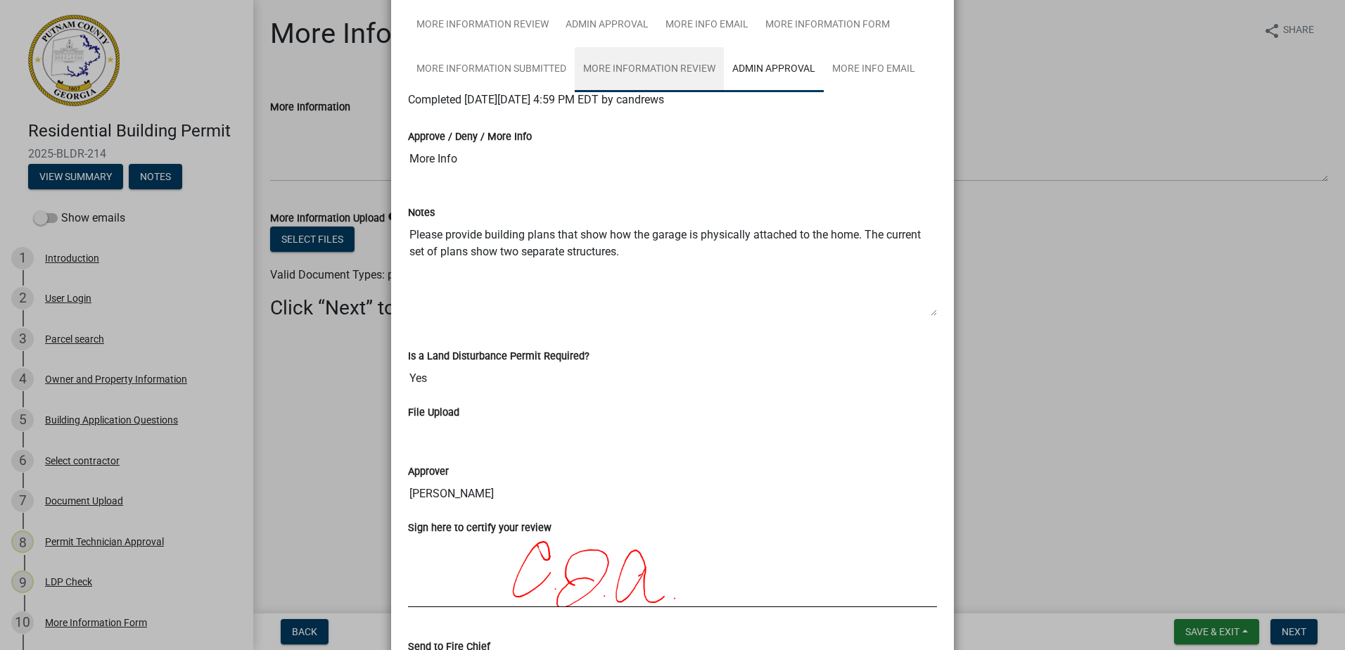
click at [648, 64] on link "More Information Review" at bounding box center [649, 69] width 149 height 45
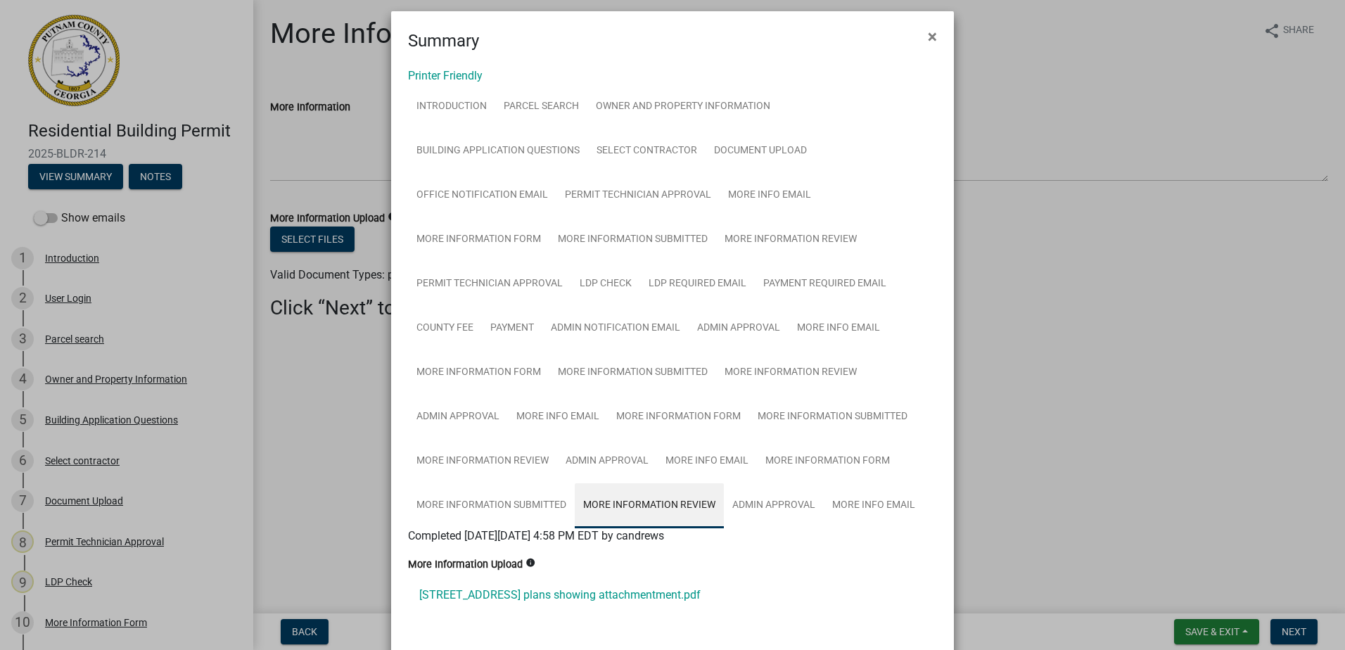
scroll to position [93, 0]
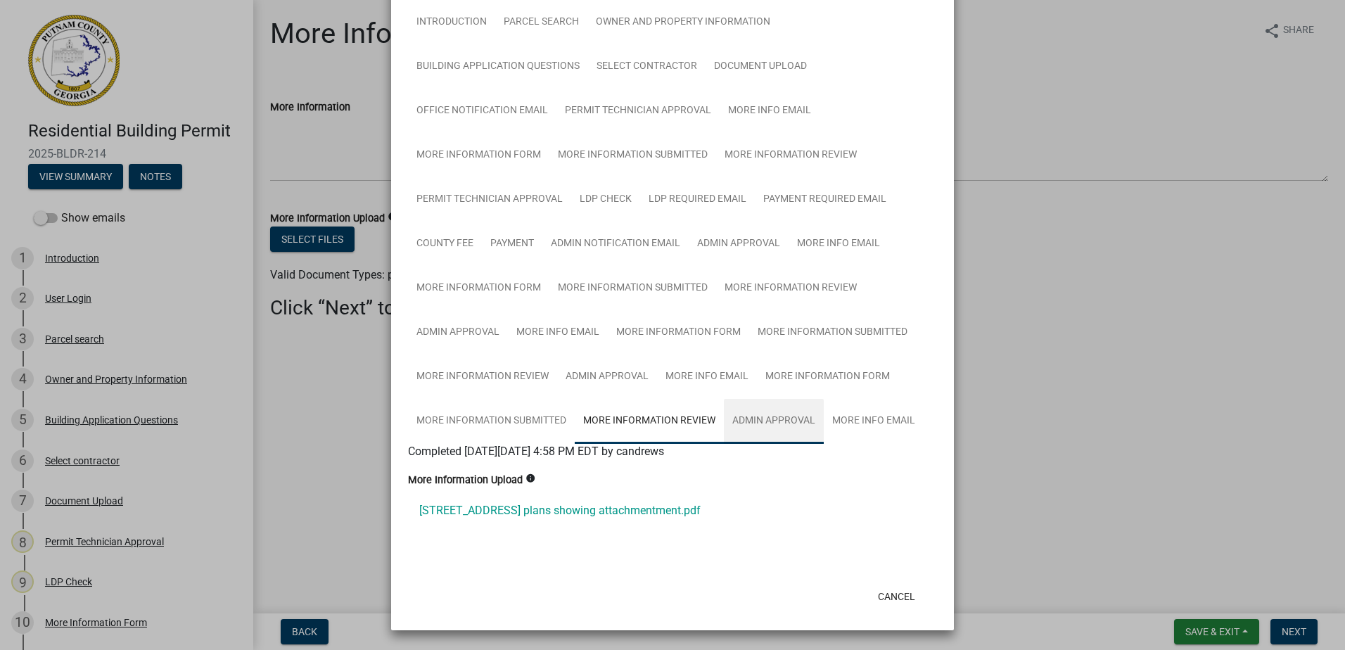
click at [766, 414] on link "Admin Approval" at bounding box center [774, 421] width 100 height 45
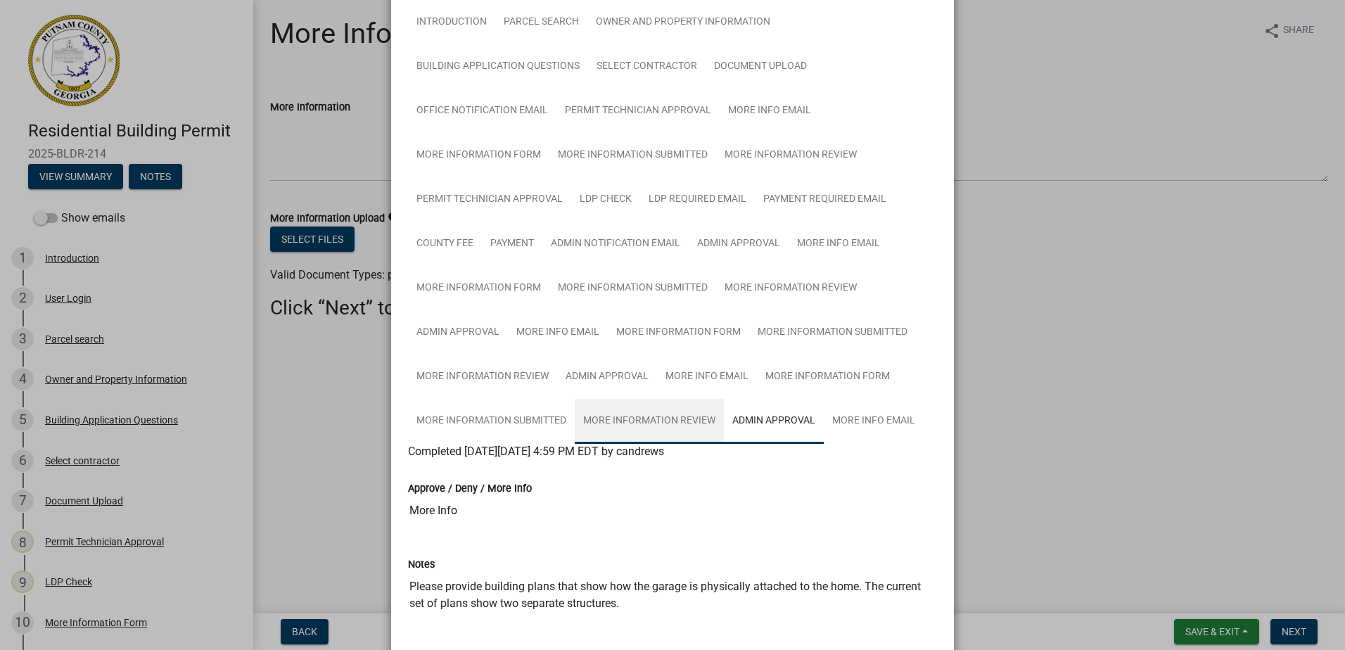
click at [664, 416] on link "More Information Review" at bounding box center [649, 421] width 149 height 45
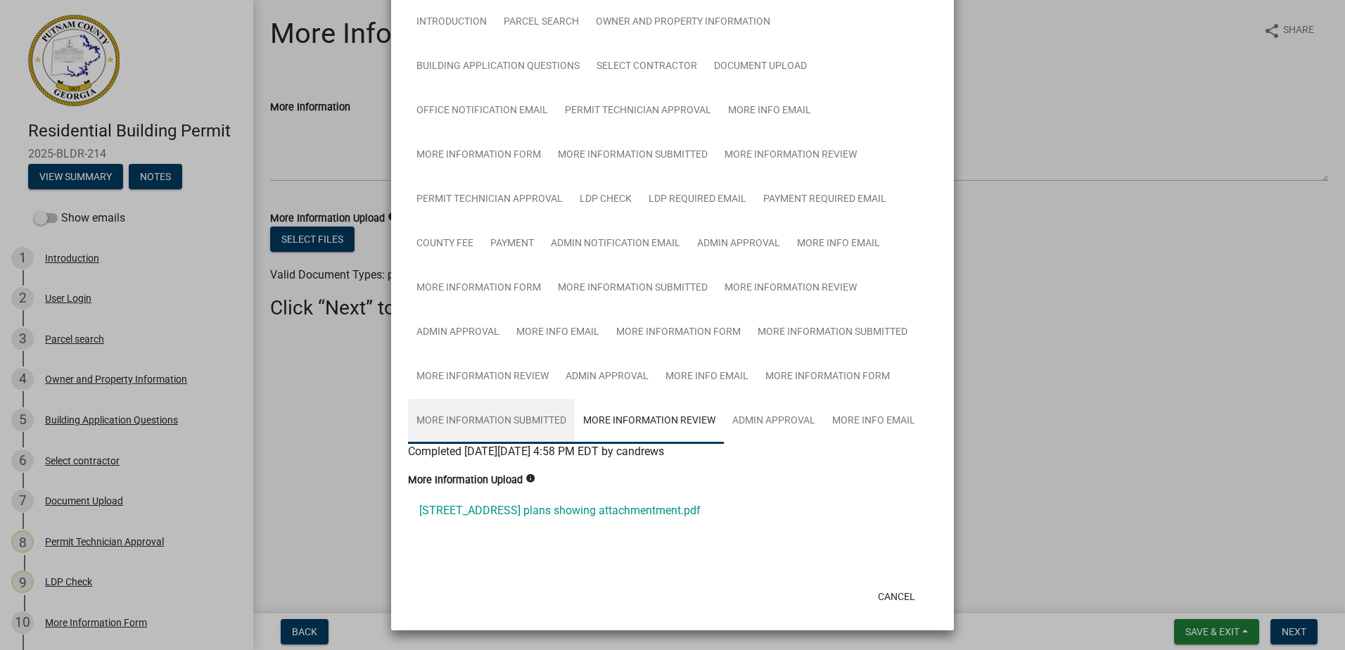
click at [480, 438] on link "More Information Submitted" at bounding box center [491, 421] width 167 height 45
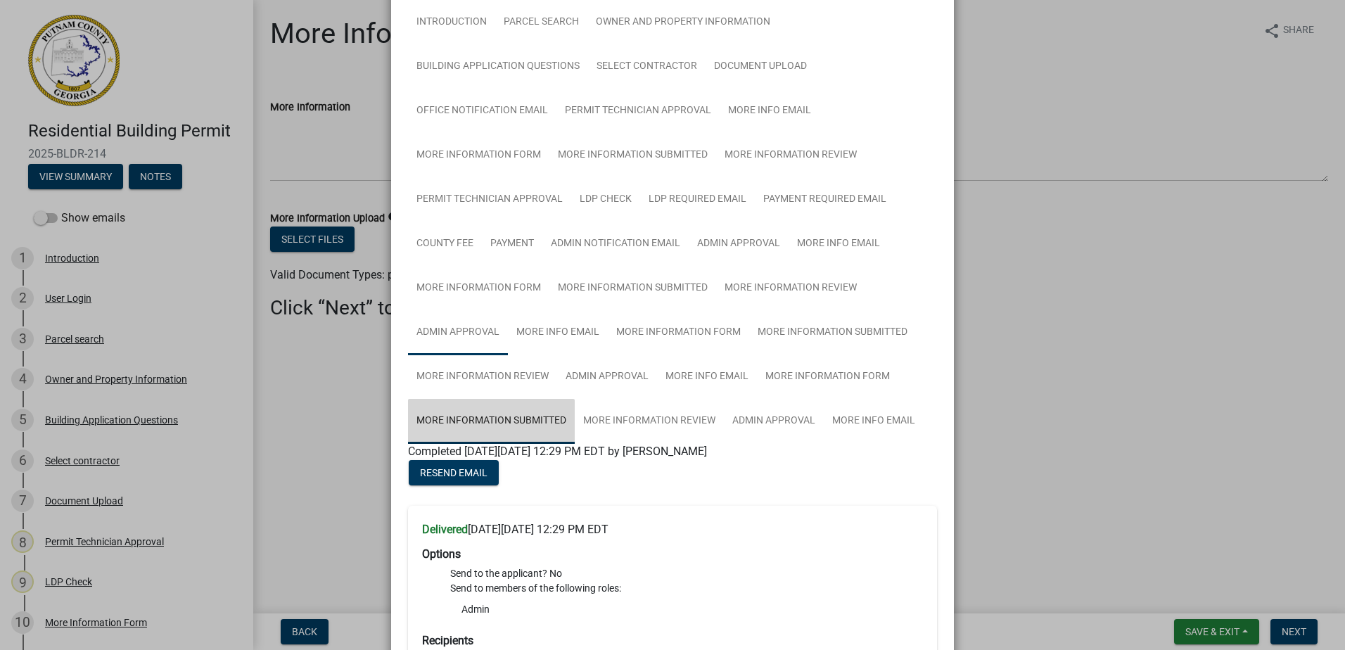
click at [487, 426] on link "More Information Submitted" at bounding box center [491, 421] width 167 height 45
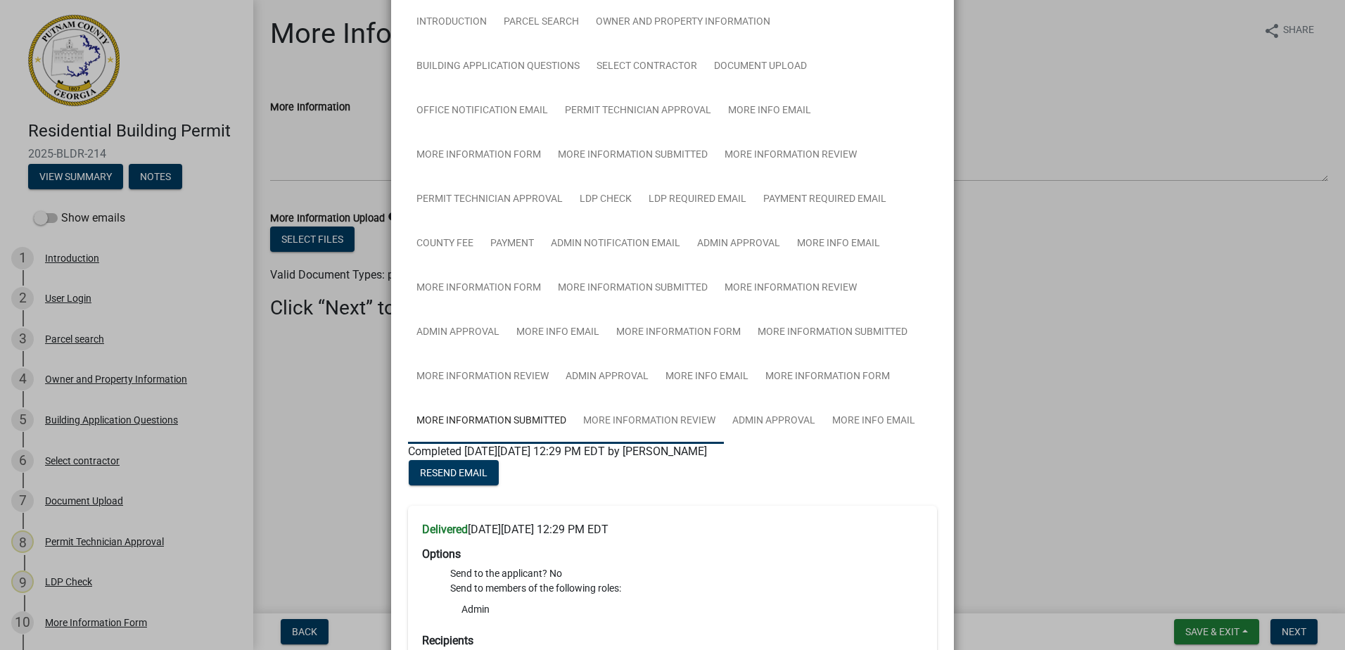
click at [604, 423] on link "More Information Review" at bounding box center [649, 421] width 149 height 45
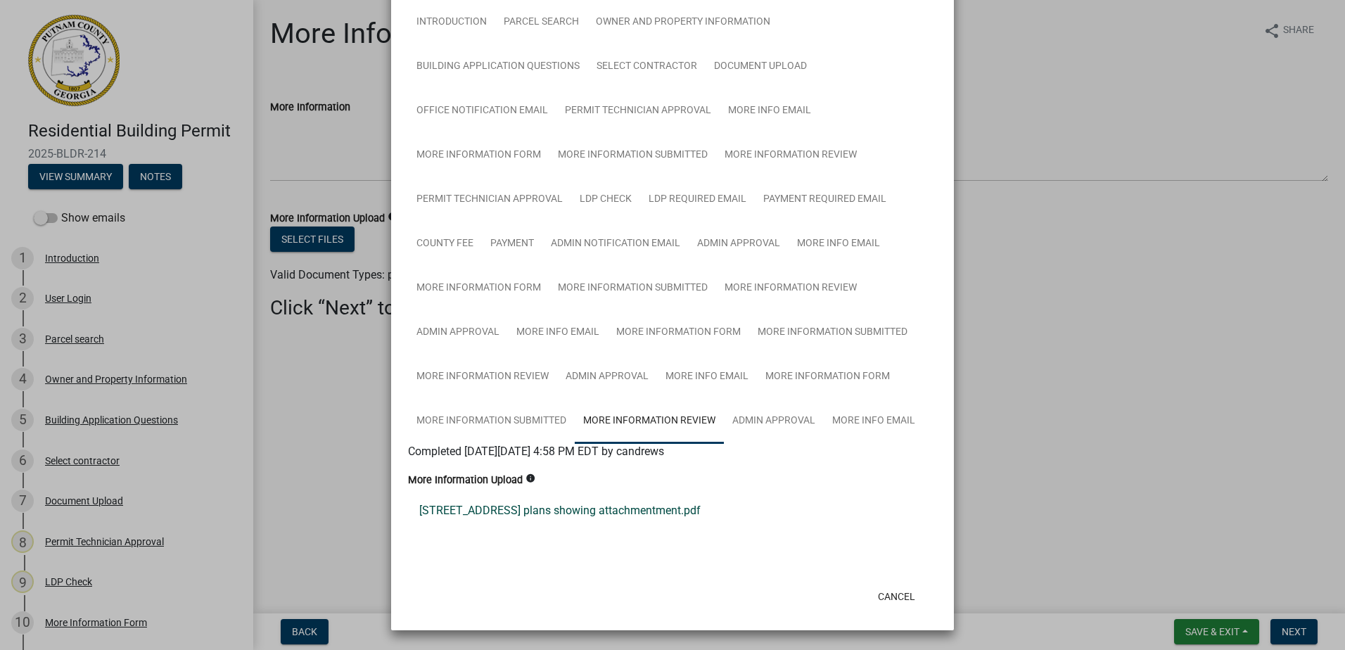
click at [570, 516] on link "[STREET_ADDRESS] plans showing attachmentment.pdf" at bounding box center [672, 511] width 529 height 34
drag, startPoint x: 509, startPoint y: 403, endPoint x: 504, endPoint y: 410, distance: 9.0
click at [509, 403] on link "More Information Submitted" at bounding box center [491, 421] width 167 height 45
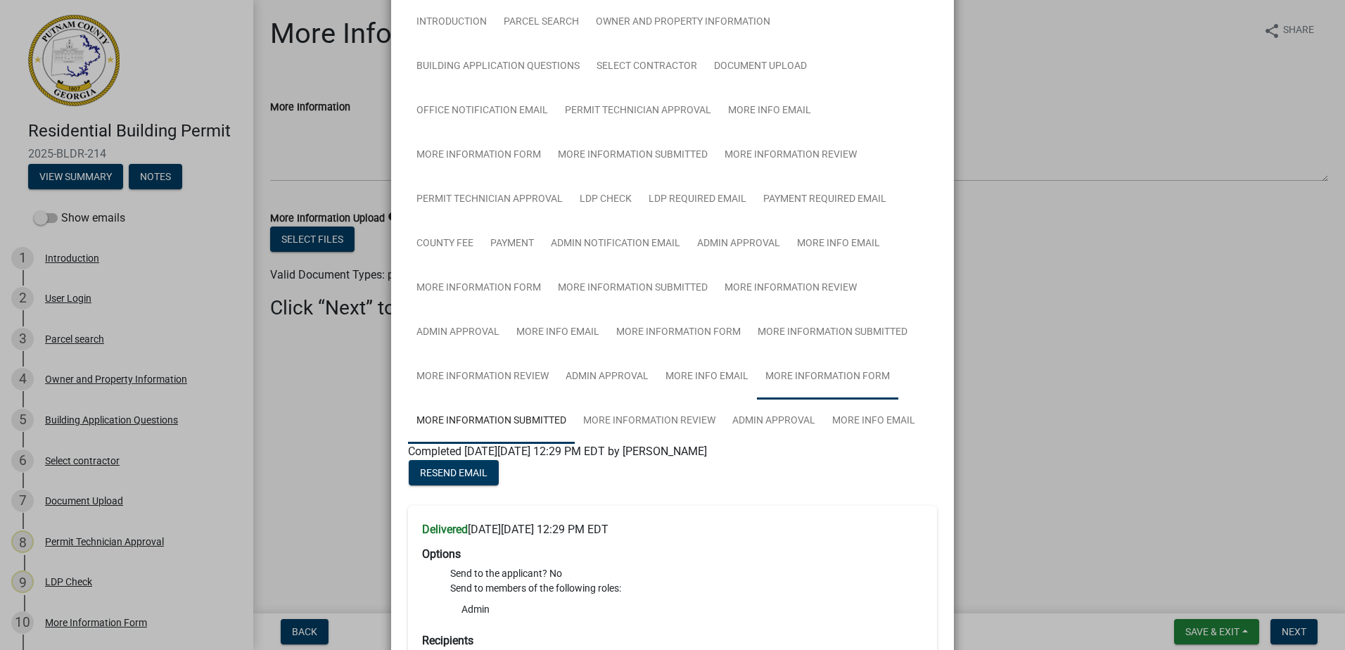
click at [806, 374] on link "More Information Form" at bounding box center [827, 377] width 141 height 45
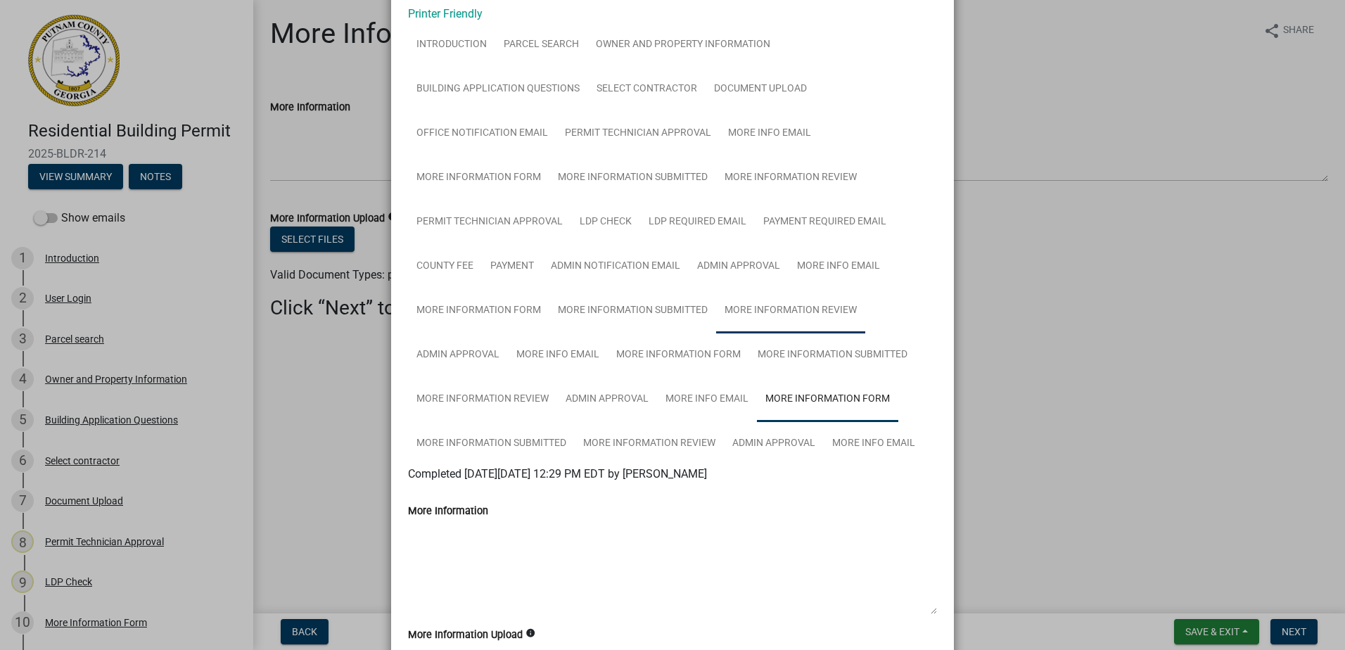
scroll to position [211, 0]
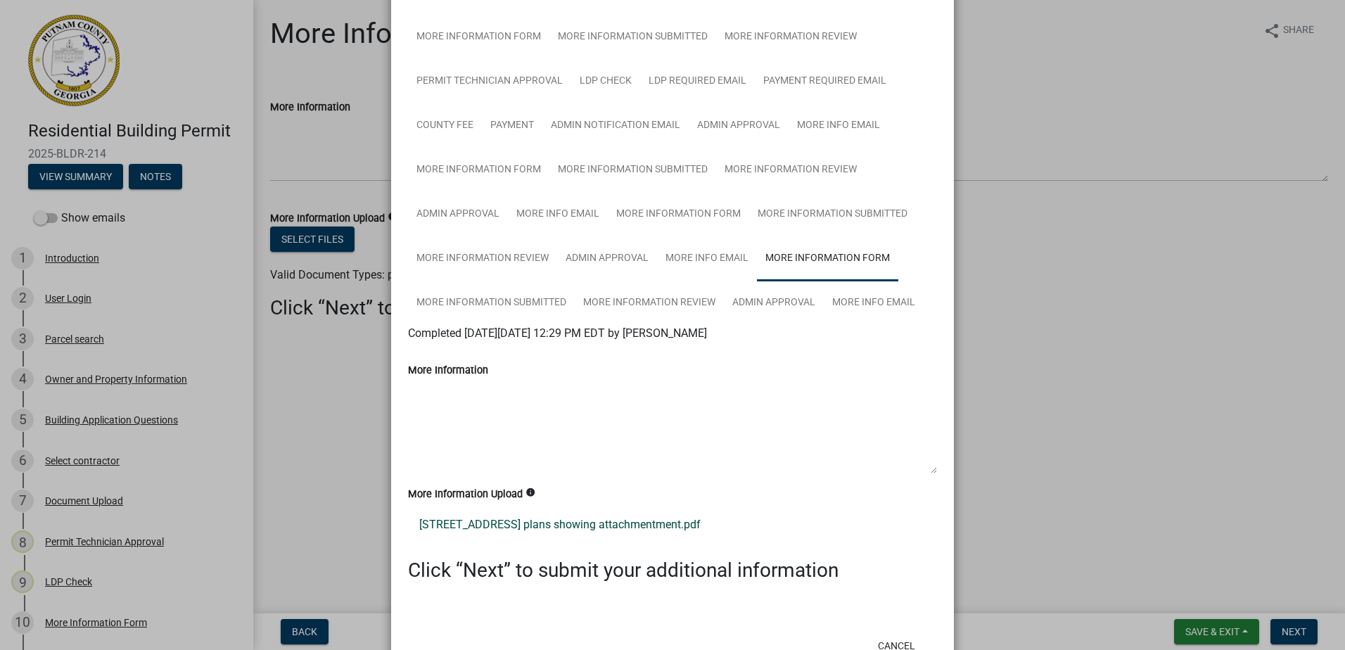
click at [583, 523] on link "[STREET_ADDRESS] plans showing attachmentment.pdf" at bounding box center [672, 525] width 529 height 34
click at [667, 261] on link "More Info Email" at bounding box center [707, 258] width 100 height 45
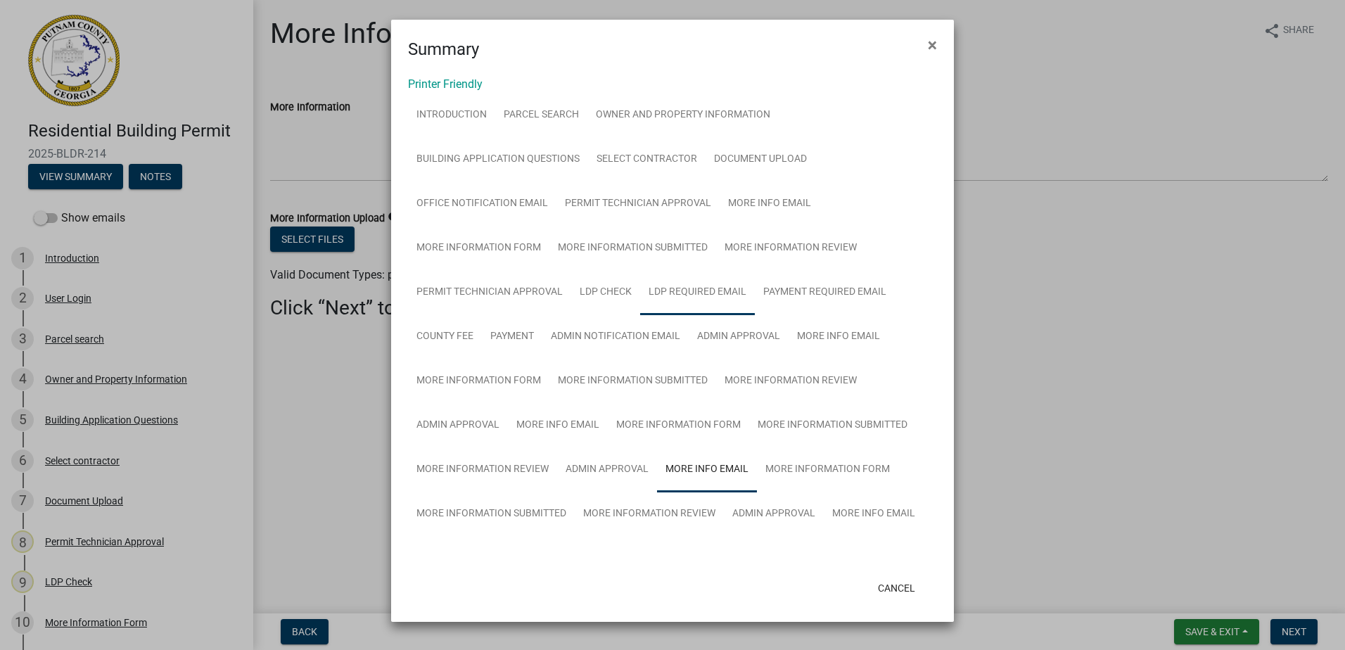
scroll to position [0, 0]
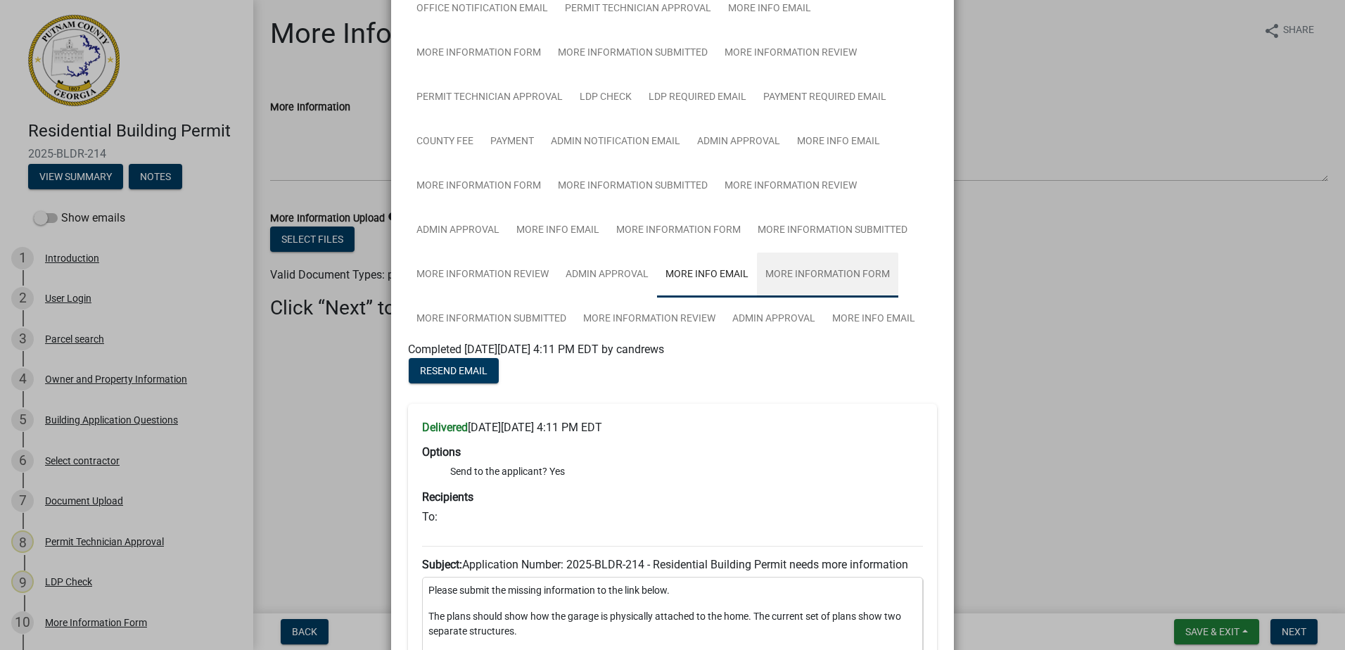
click at [801, 276] on link "More Information Form" at bounding box center [827, 275] width 141 height 45
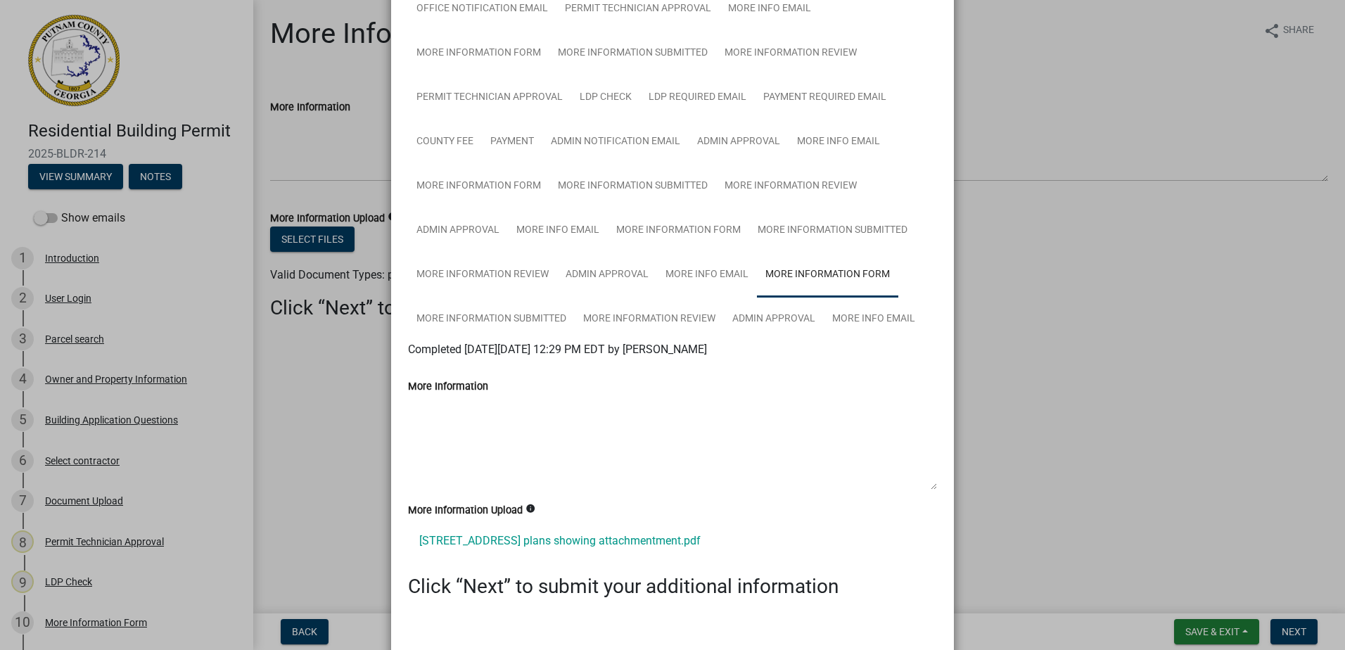
scroll to position [260, 0]
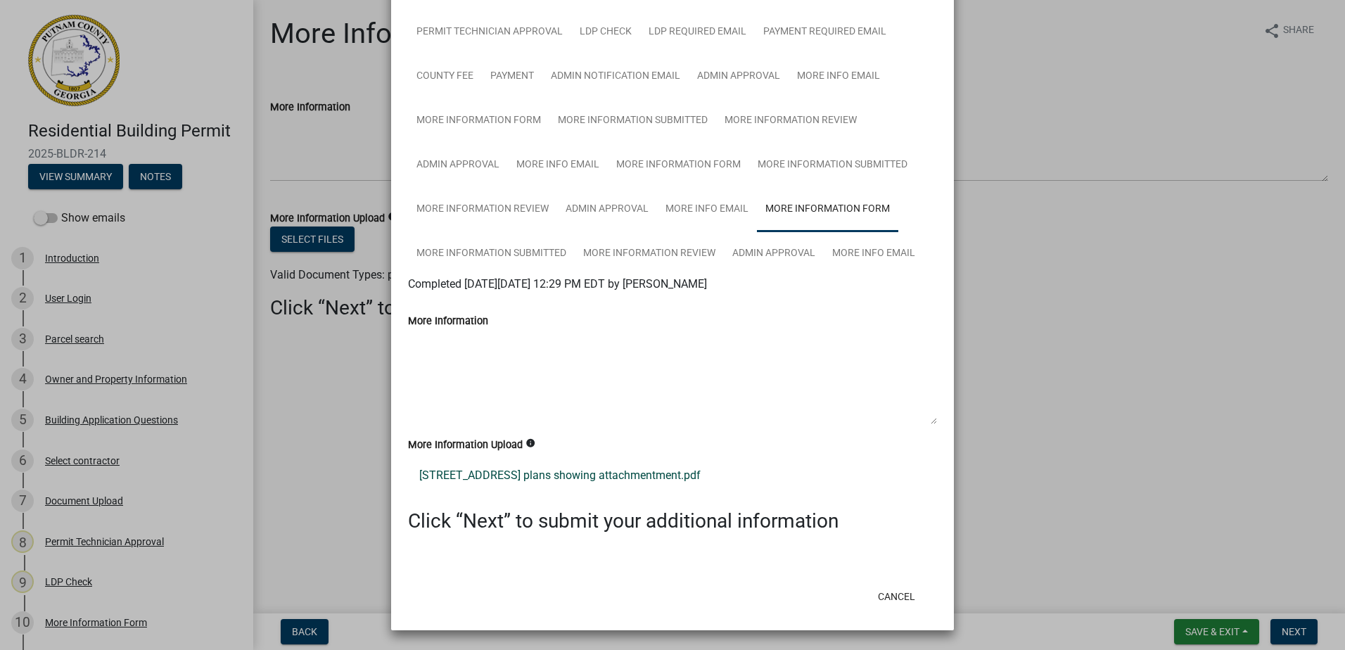
click at [566, 477] on link "[STREET_ADDRESS] plans showing attachmentment.pdf" at bounding box center [672, 476] width 529 height 34
click at [1010, 243] on ngb-modal-window "Summary × Printer Friendly Introduction Parcel search Owner and Property Inform…" at bounding box center [672, 325] width 1345 height 650
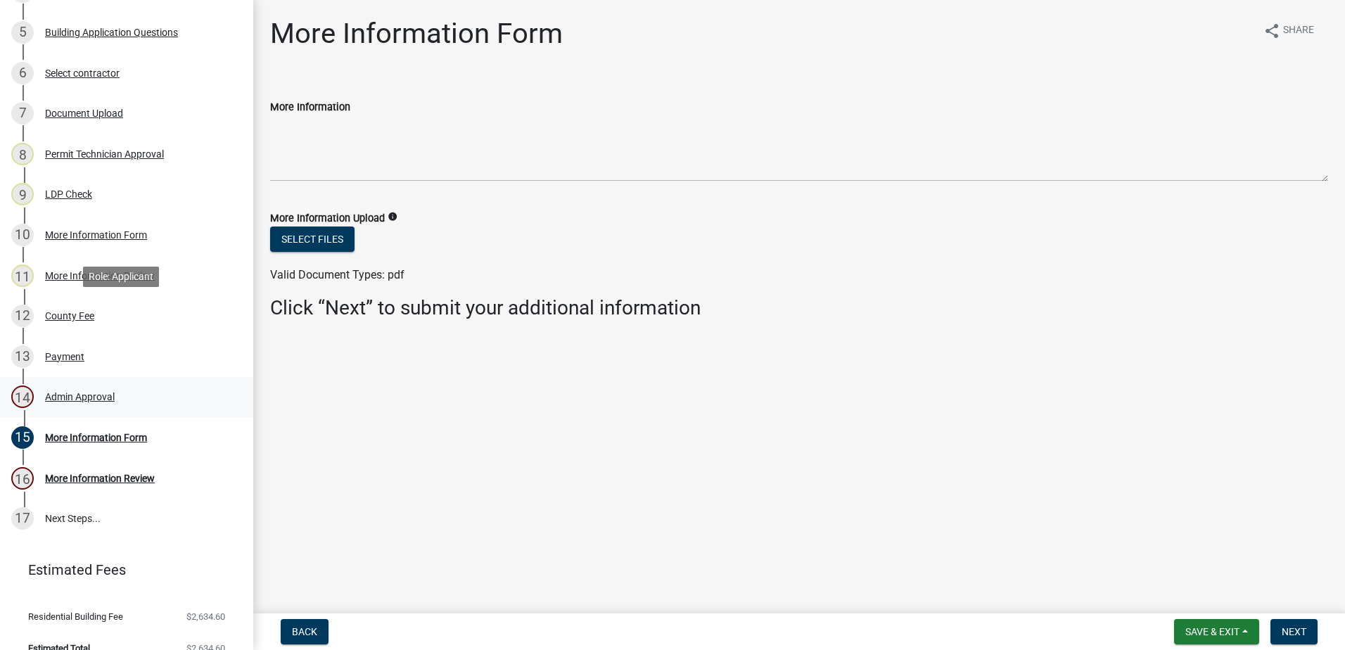
scroll to position [407, 0]
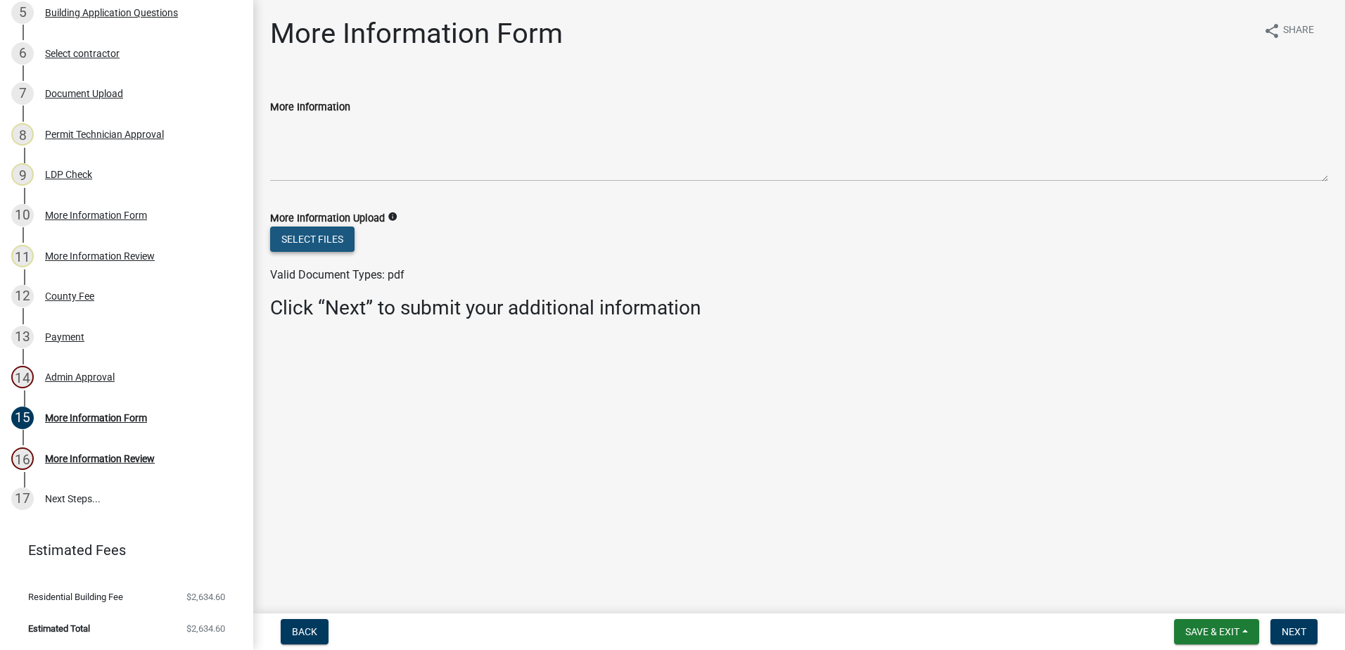
click at [314, 233] on button "Select files" at bounding box center [312, 239] width 84 height 25
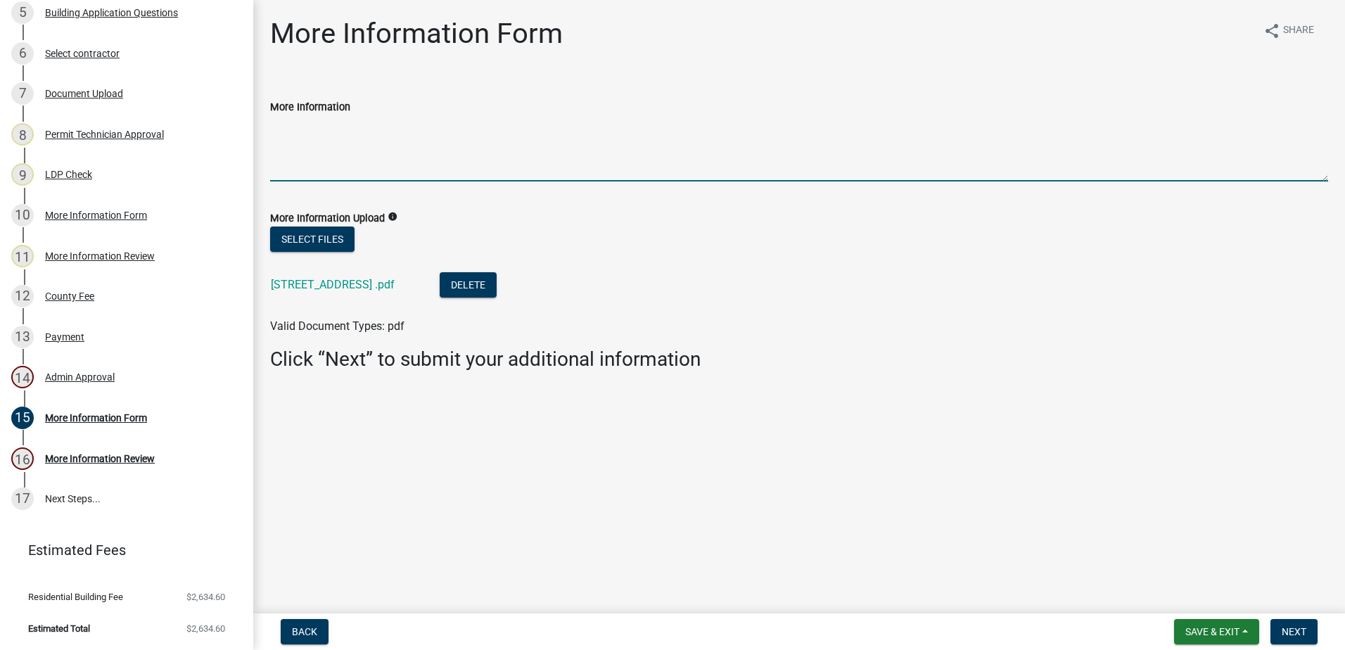
click at [293, 158] on textarea "More Information" at bounding box center [799, 148] width 1058 height 66
type textarea "i"
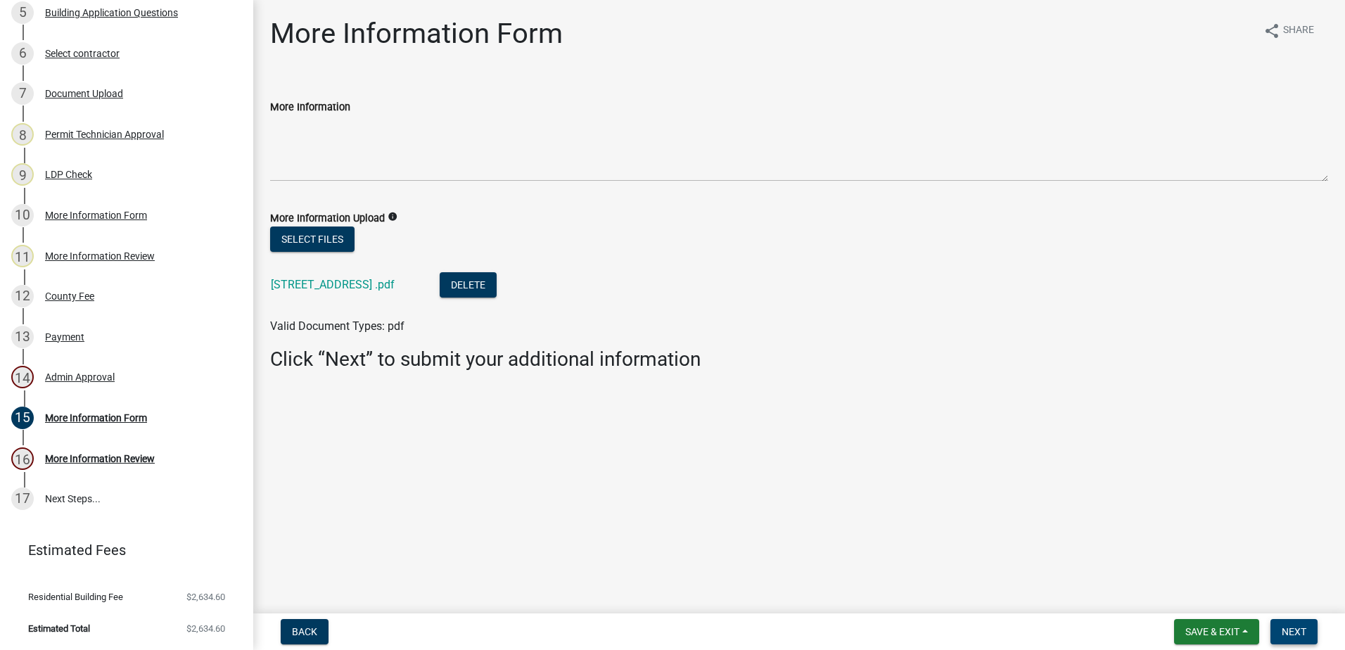
drag, startPoint x: 1295, startPoint y: 626, endPoint x: 888, endPoint y: 521, distance: 419.9
click at [889, 521] on wm-app "Residential Building Permit 2025-BLDR-214 View Summary Notes Show emails 1 Intr…" at bounding box center [672, 325] width 1345 height 650
click at [1296, 633] on span "Next" at bounding box center [1294, 631] width 25 height 11
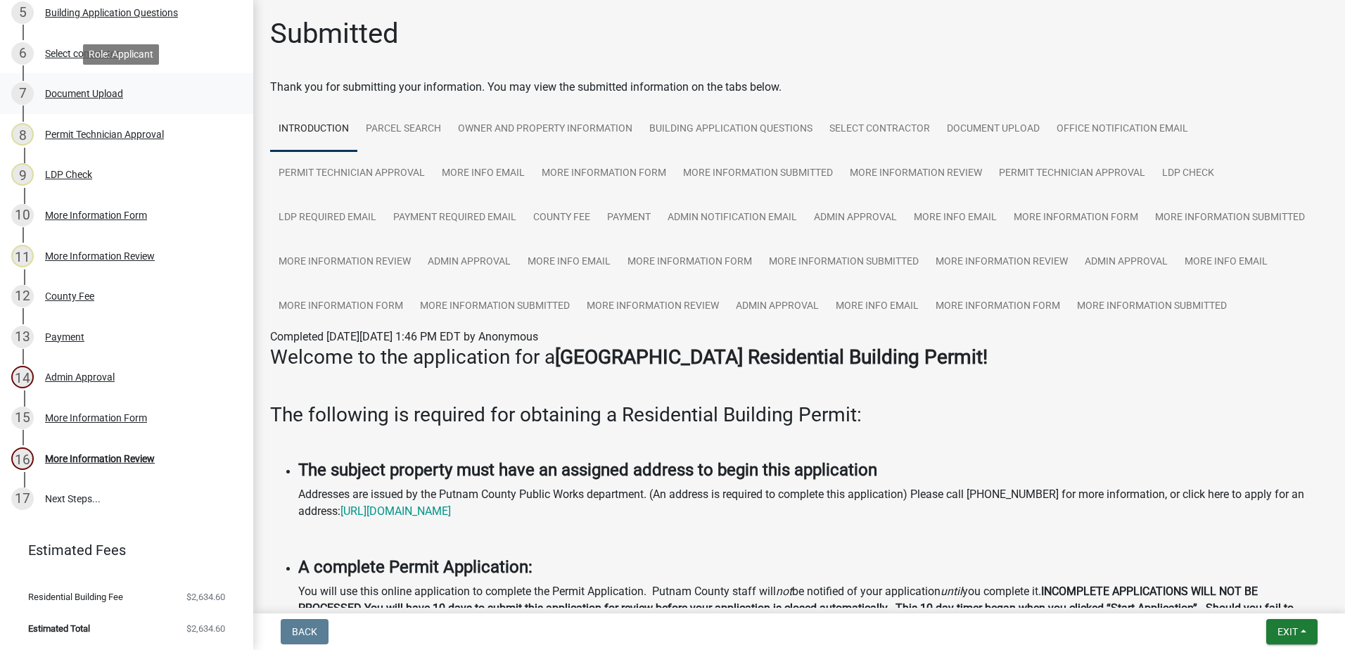
click at [86, 95] on div "Document Upload" at bounding box center [84, 94] width 78 height 10
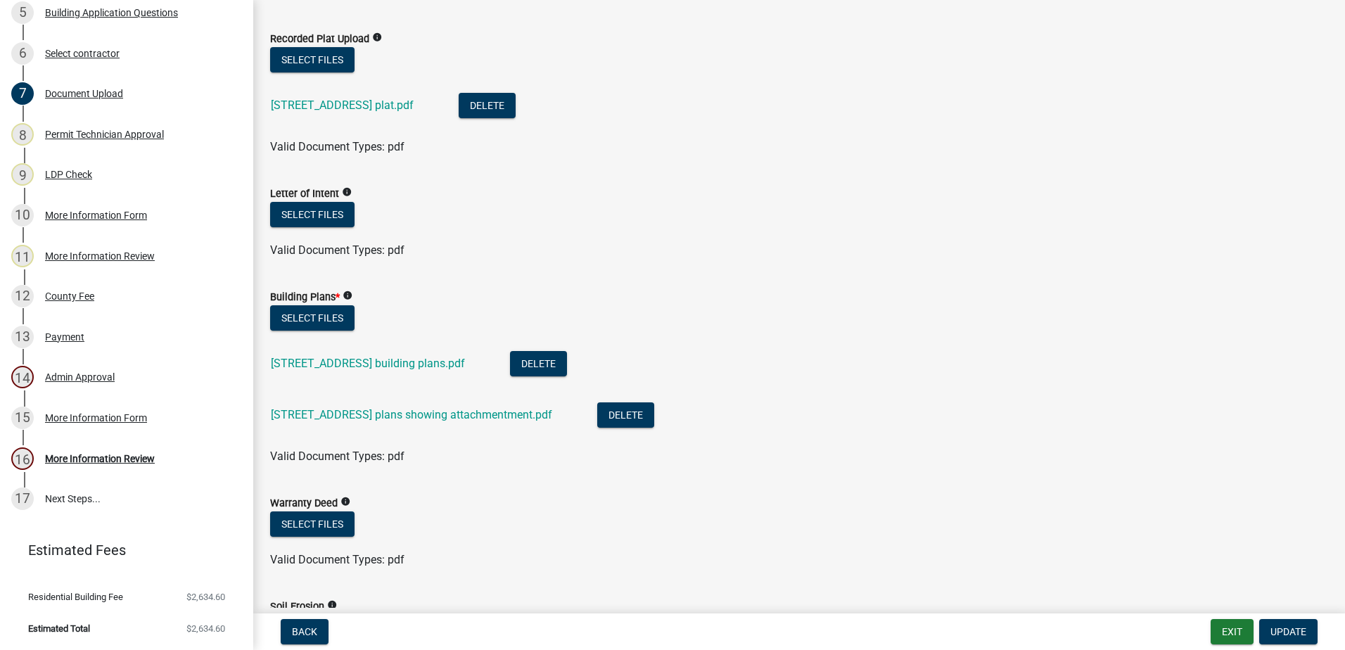
scroll to position [703, 0]
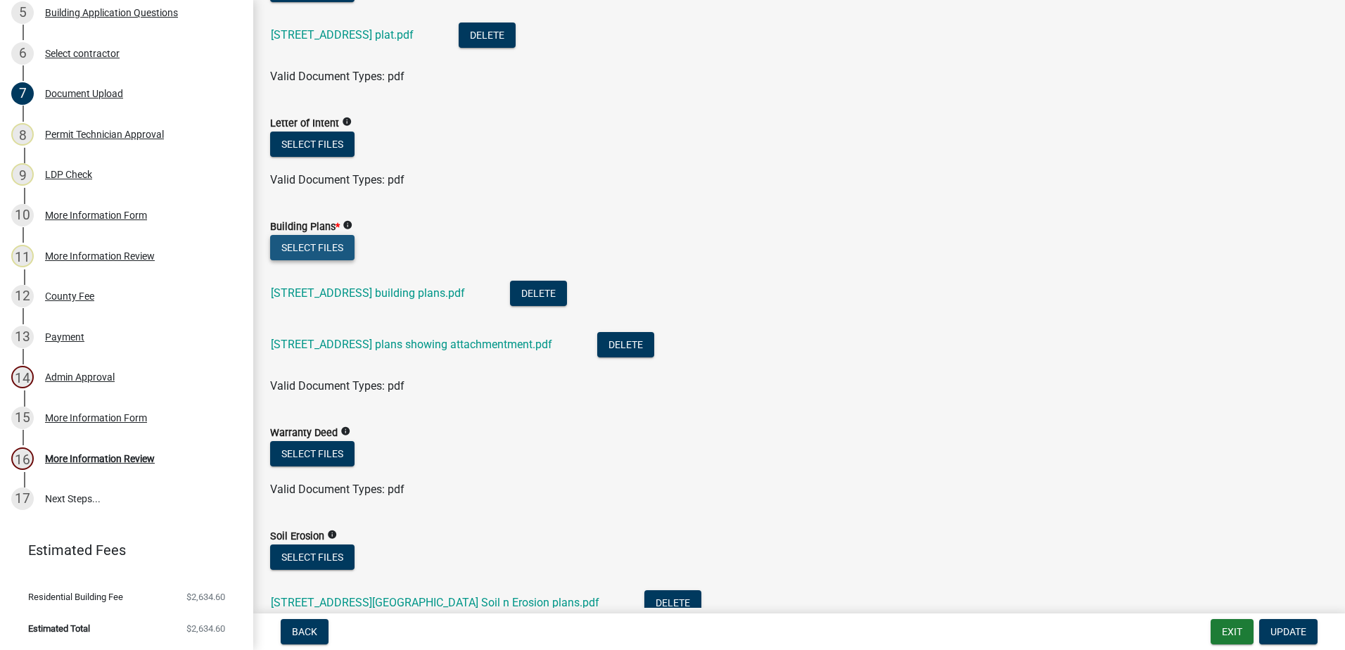
click at [329, 241] on button "Select files" at bounding box center [312, 247] width 84 height 25
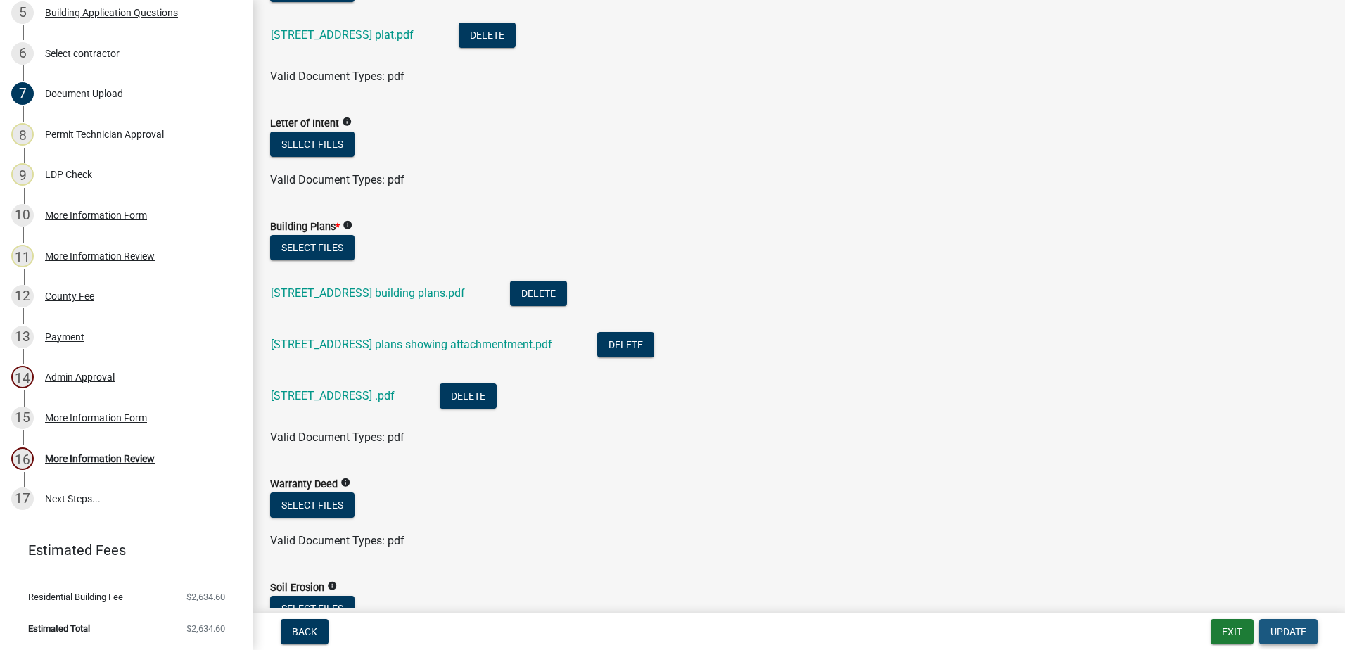
click at [1299, 625] on button "Update" at bounding box center [1288, 631] width 58 height 25
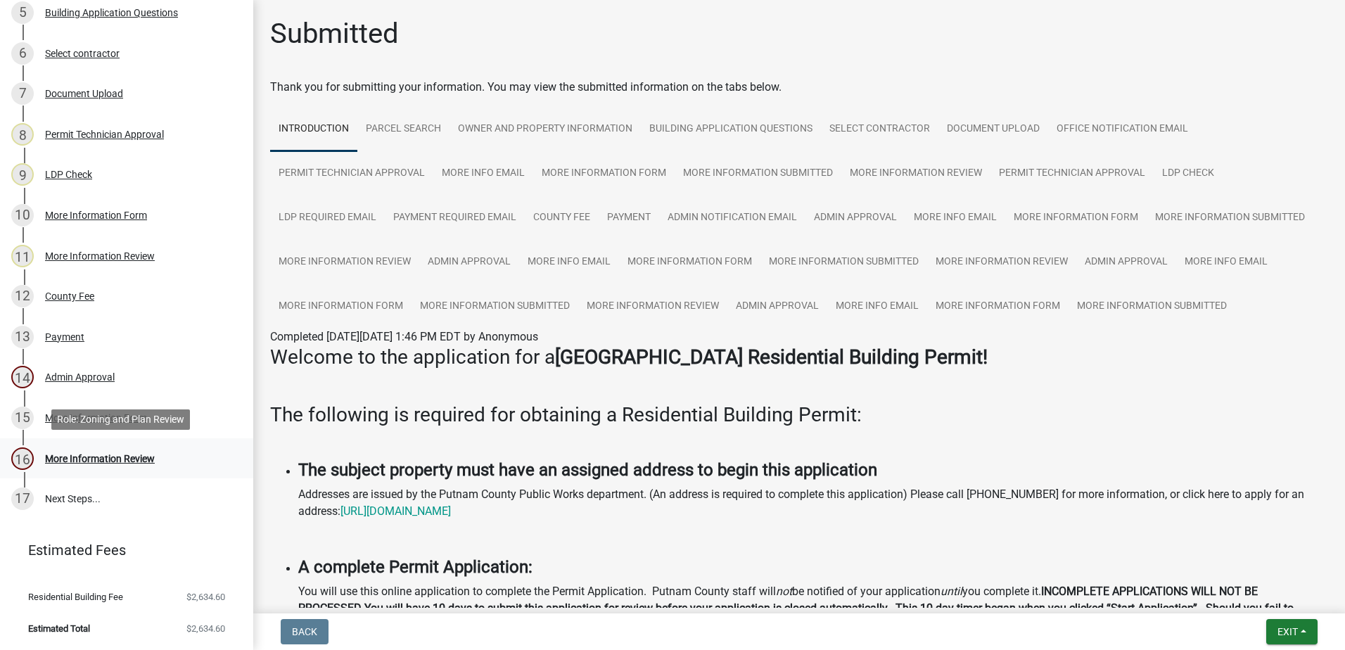
click at [113, 442] on link "16 More Information Review" at bounding box center [126, 458] width 253 height 41
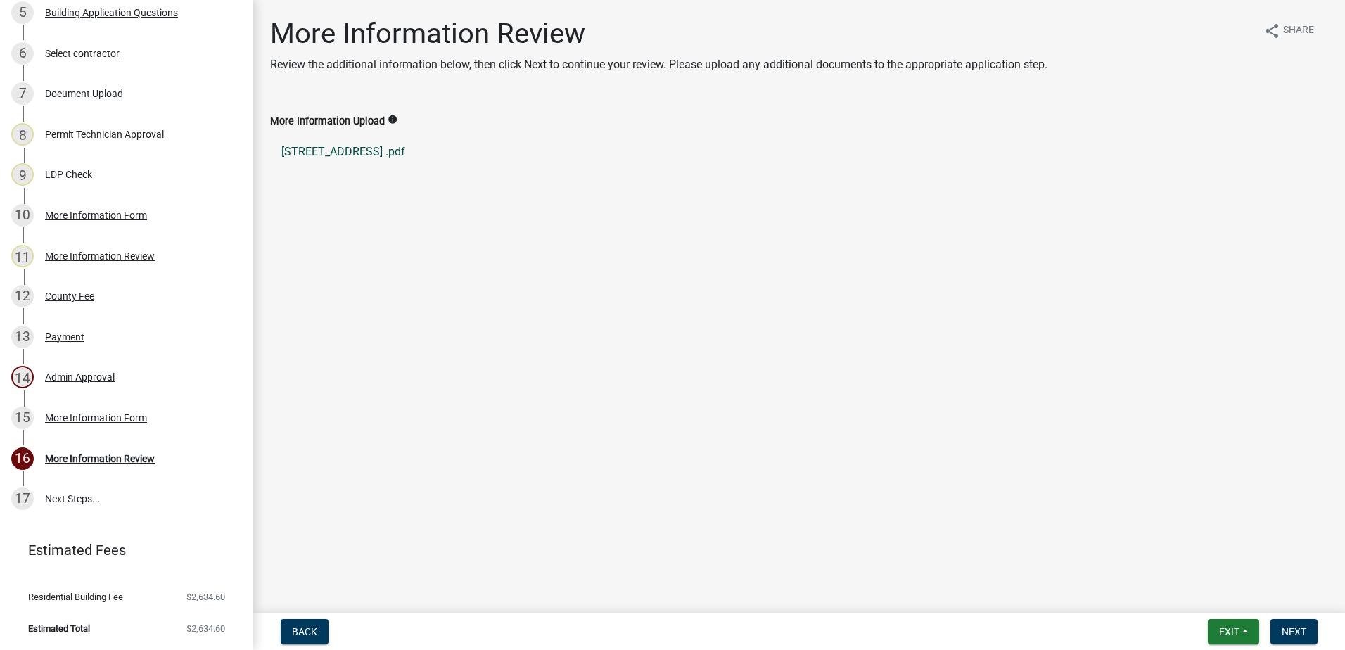
click at [307, 153] on link "[STREET_ADDRESS] .pdf" at bounding box center [799, 152] width 1058 height 34
click at [91, 397] on link "14 Admin Approval" at bounding box center [126, 377] width 253 height 41
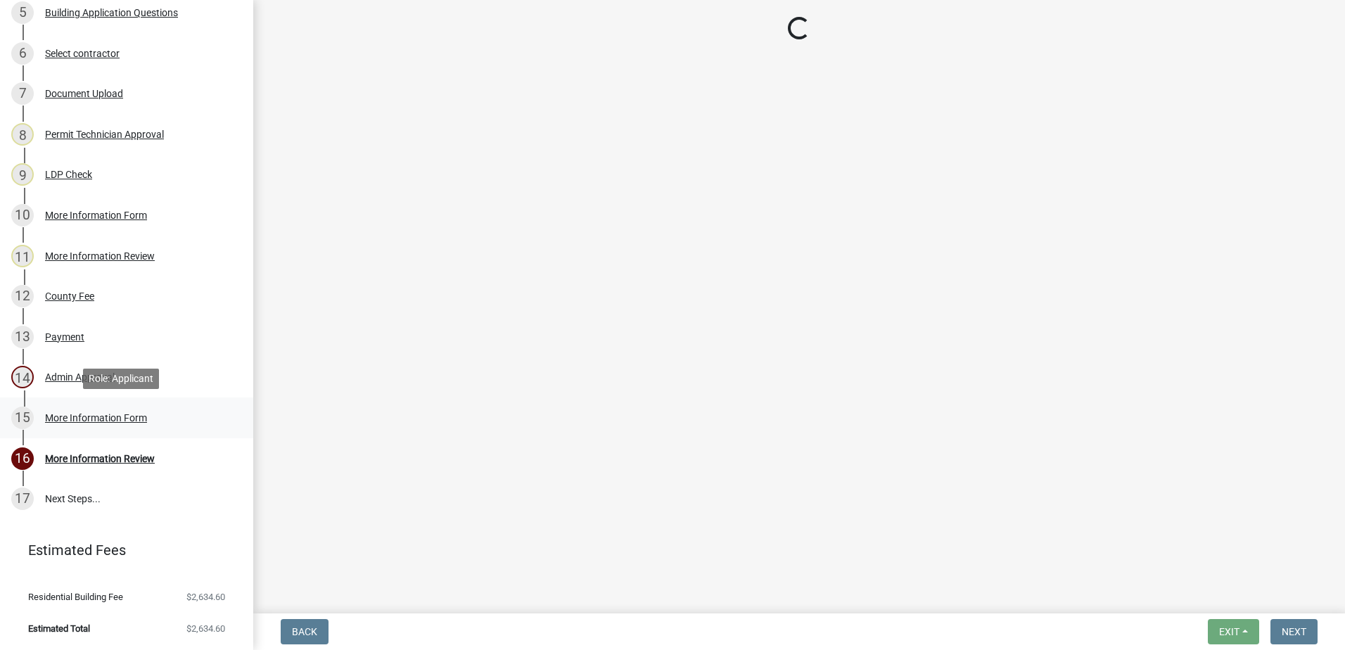
drag, startPoint x: 91, startPoint y: 398, endPoint x: 86, endPoint y: 419, distance: 21.8
click at [86, 419] on div "More Information Form" at bounding box center [96, 418] width 102 height 10
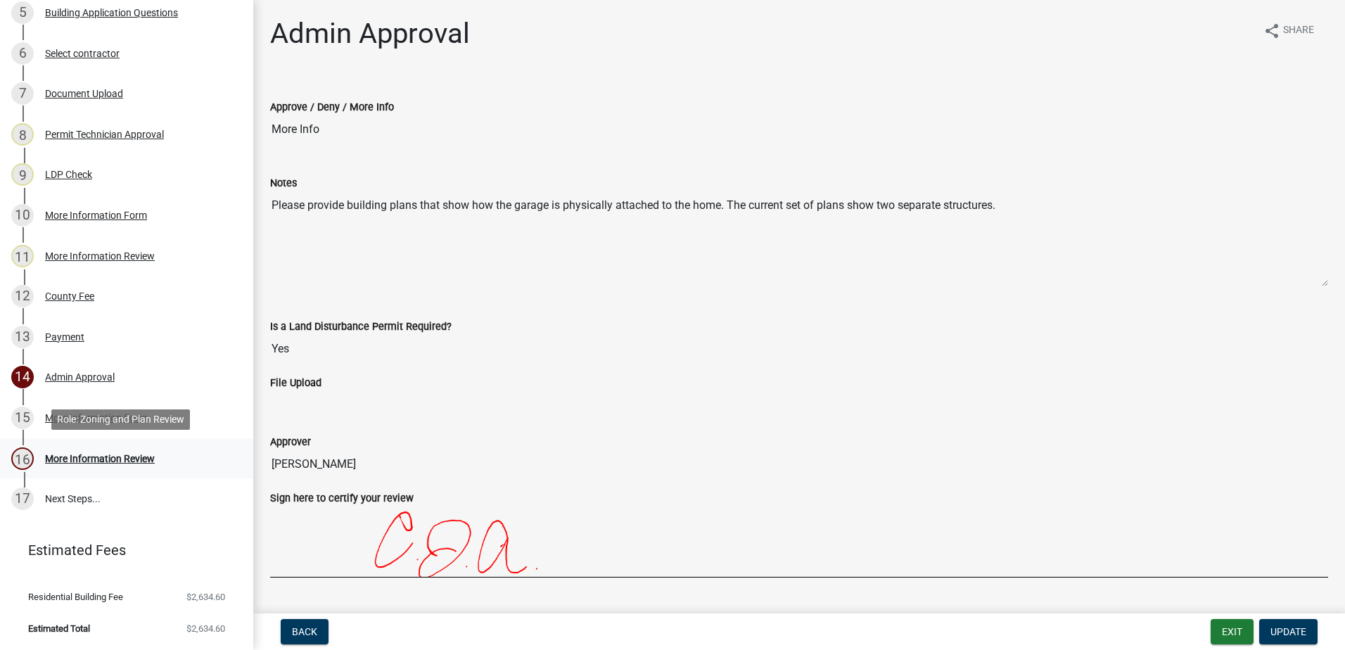
click at [96, 456] on div "More Information Review" at bounding box center [100, 459] width 110 height 10
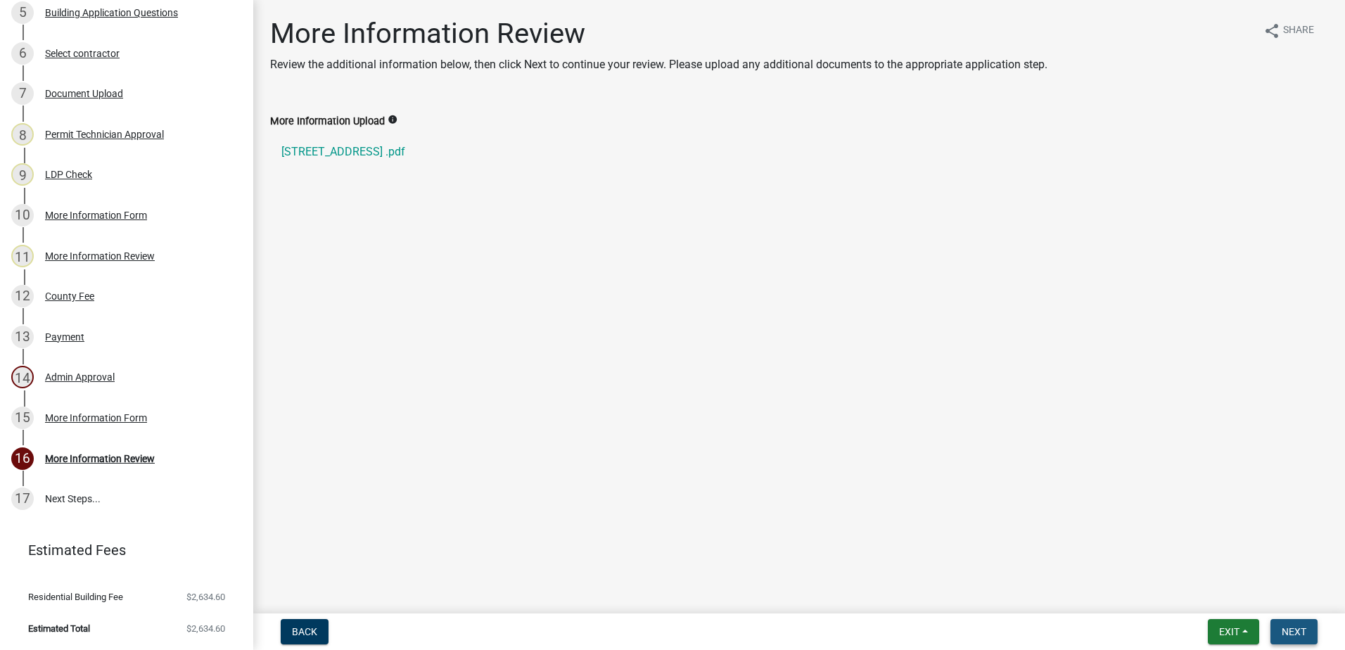
click at [1289, 628] on span "Next" at bounding box center [1294, 631] width 25 height 11
click at [1302, 628] on span "Next" at bounding box center [1294, 631] width 25 height 11
click at [409, 146] on link "[STREET_ADDRESS] .pdf" at bounding box center [799, 152] width 1058 height 34
click at [56, 206] on div "10 More Information Form" at bounding box center [120, 215] width 219 height 23
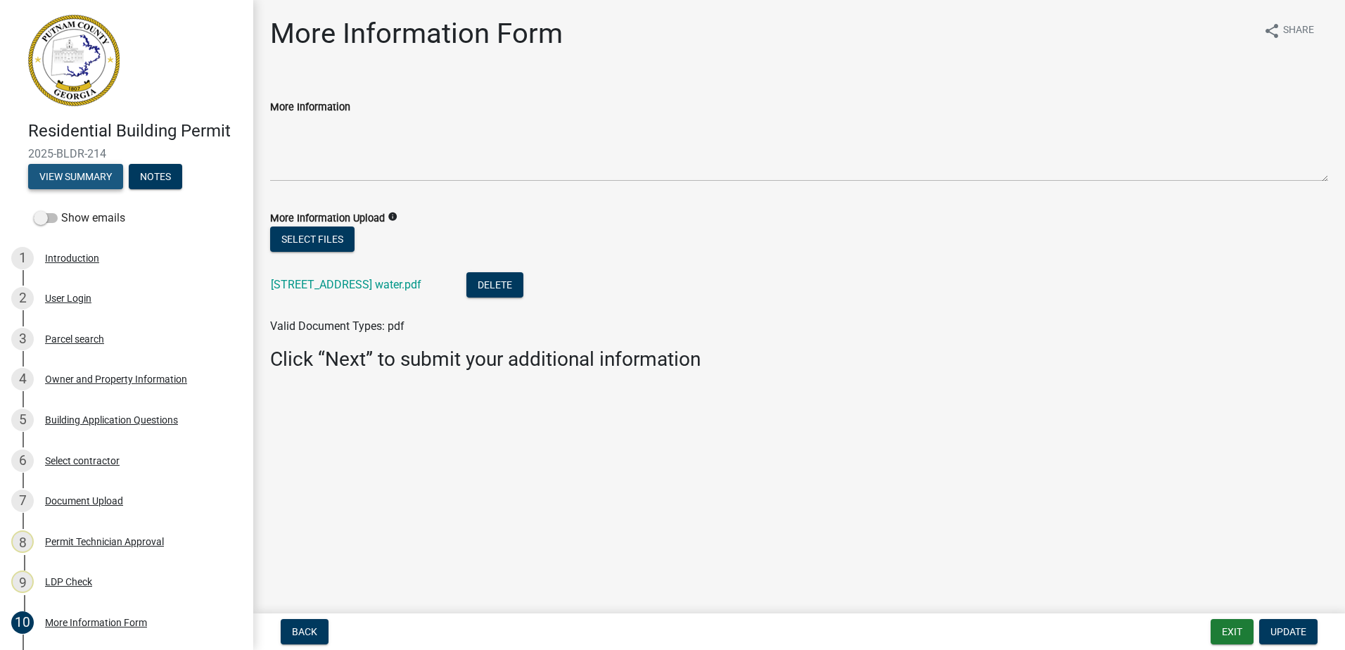
click at [82, 180] on button "View Summary" at bounding box center [75, 176] width 95 height 25
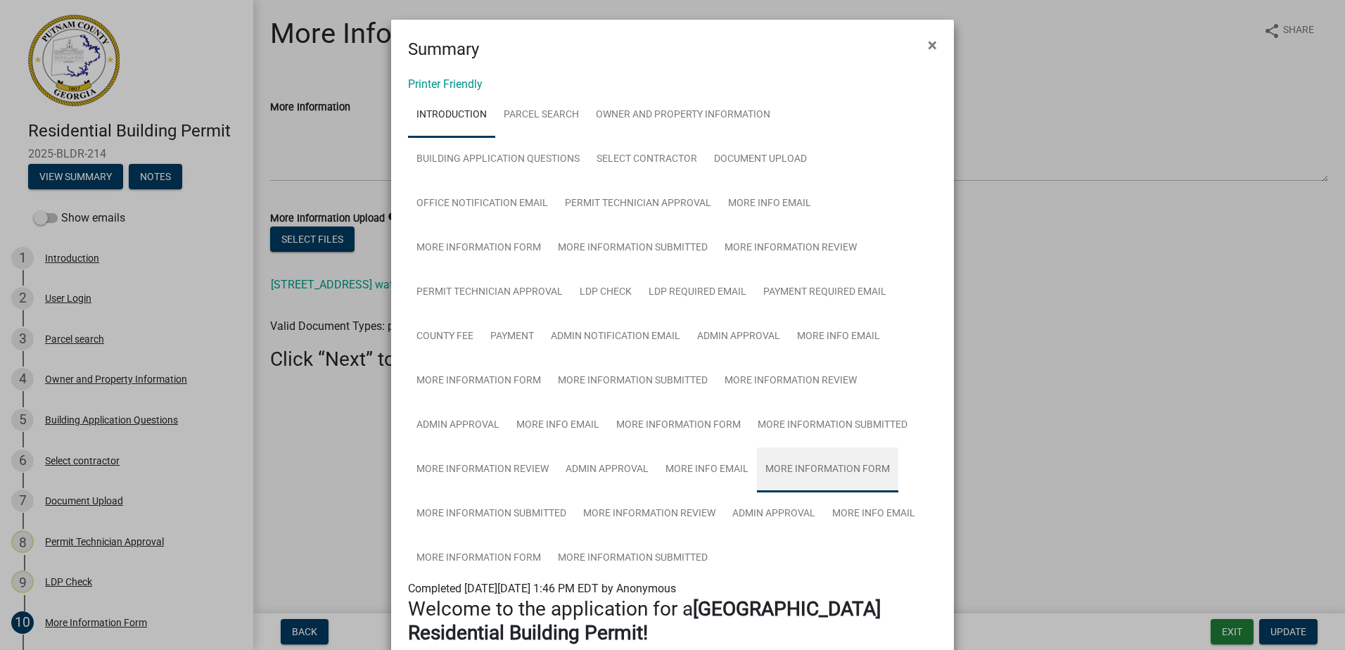
click at [787, 468] on link "More Information Form" at bounding box center [827, 469] width 141 height 45
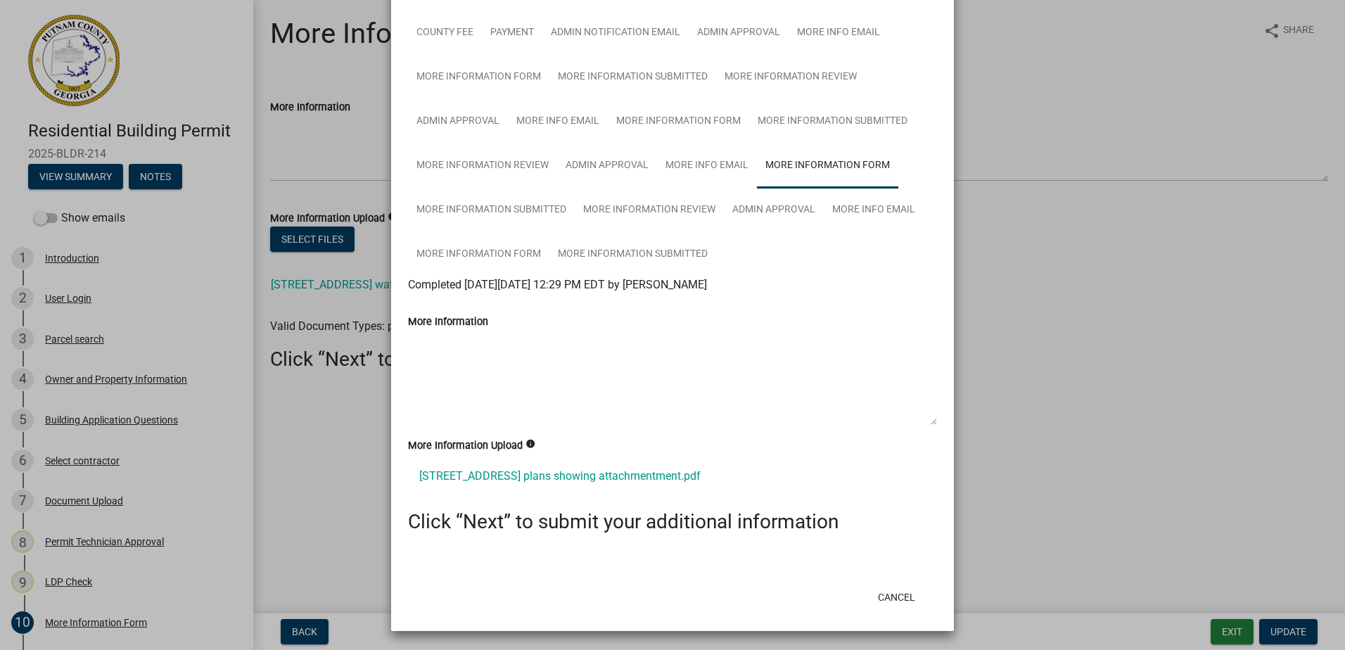
scroll to position [305, 0]
click at [594, 466] on link "[STREET_ADDRESS] plans showing attachmentment.pdf" at bounding box center [672, 476] width 529 height 34
